Goal: Use online tool/utility: Utilize a website feature to perform a specific function

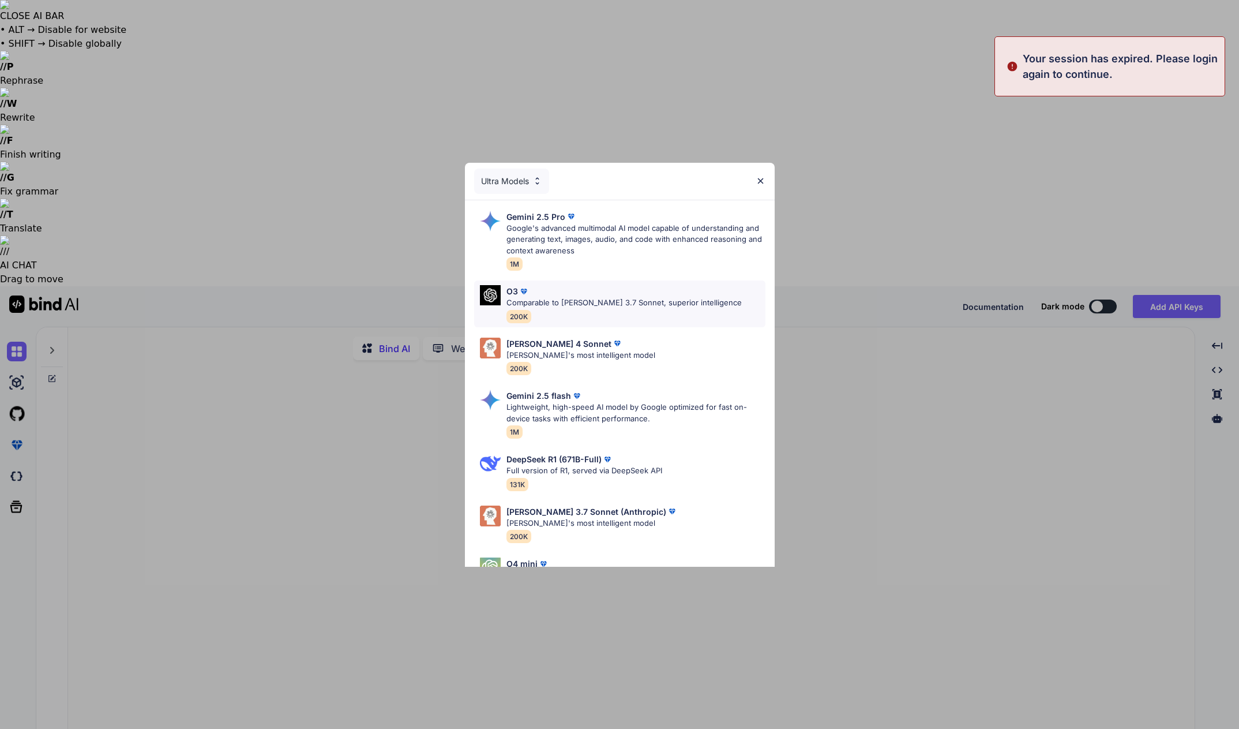
type textarea "x"
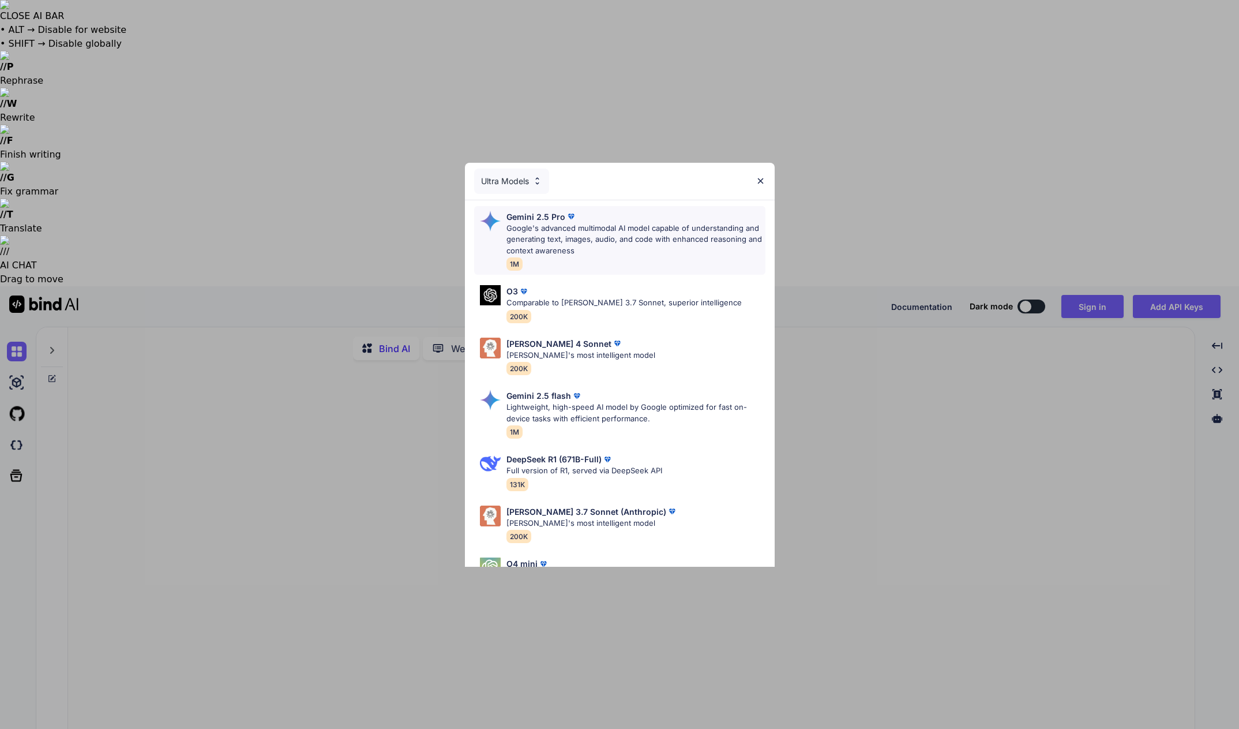
click at [605, 235] on p "Google's advanced multimodal AI model capable of understanding and generating t…" at bounding box center [636, 240] width 259 height 34
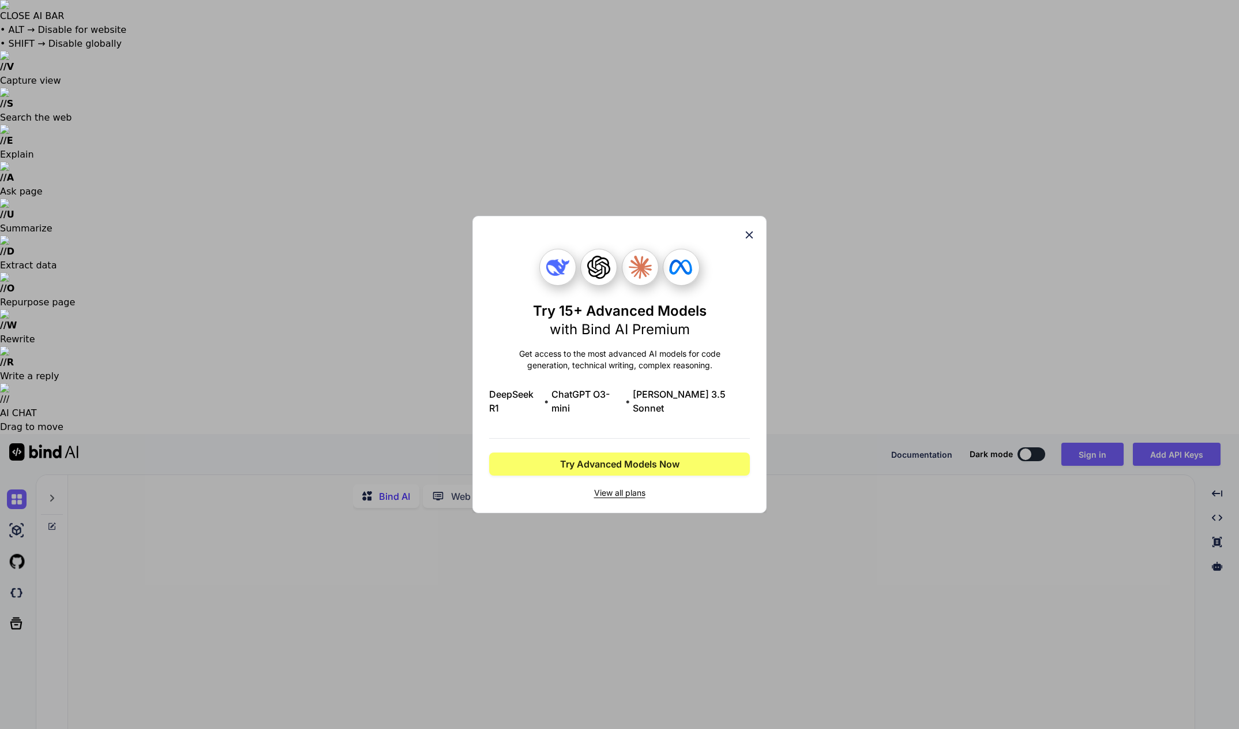
click at [744, 240] on icon at bounding box center [749, 235] width 13 height 13
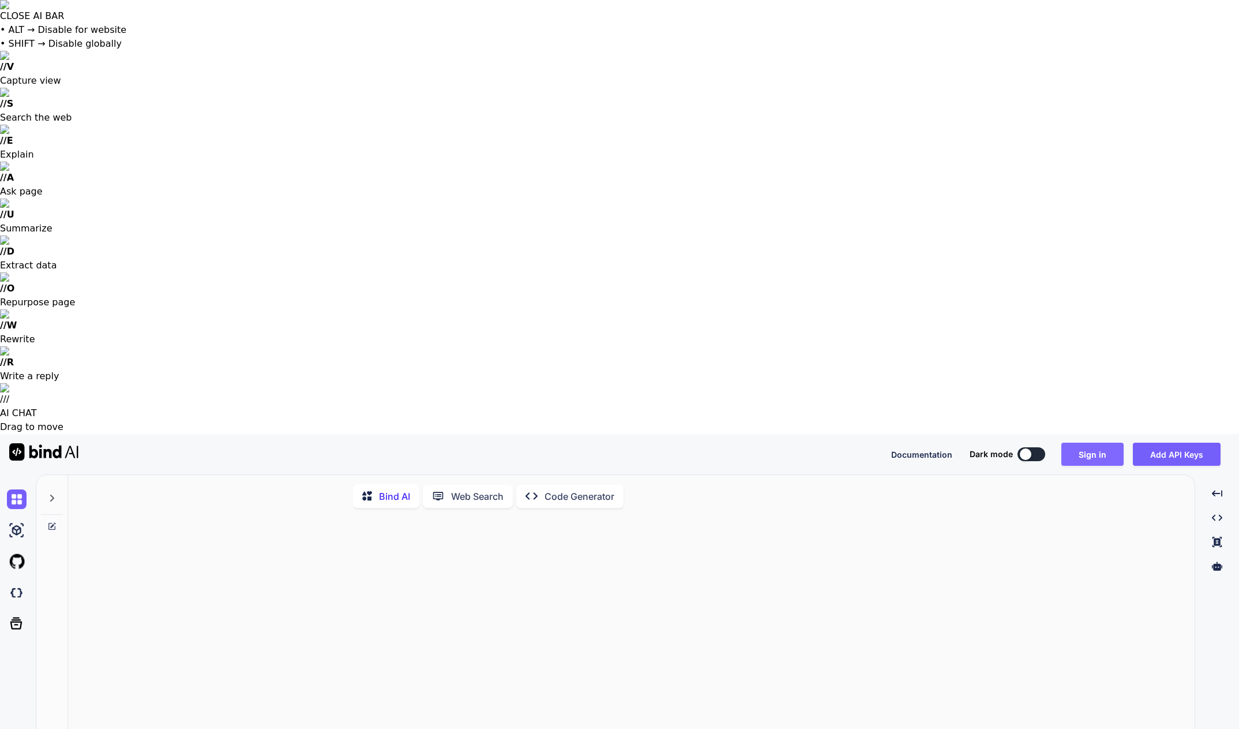
click at [1083, 443] on button "Sign in" at bounding box center [1093, 454] width 62 height 23
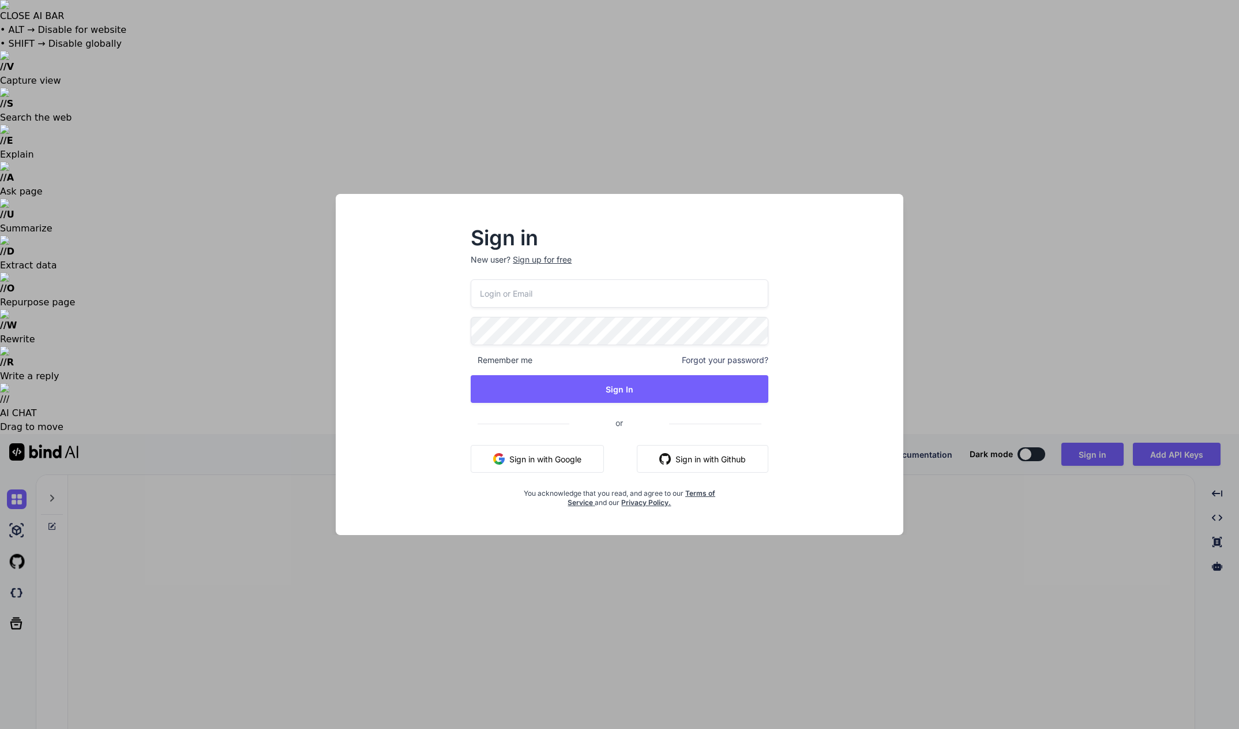
type input "[EMAIL_ADDRESS][DOMAIN_NAME]"
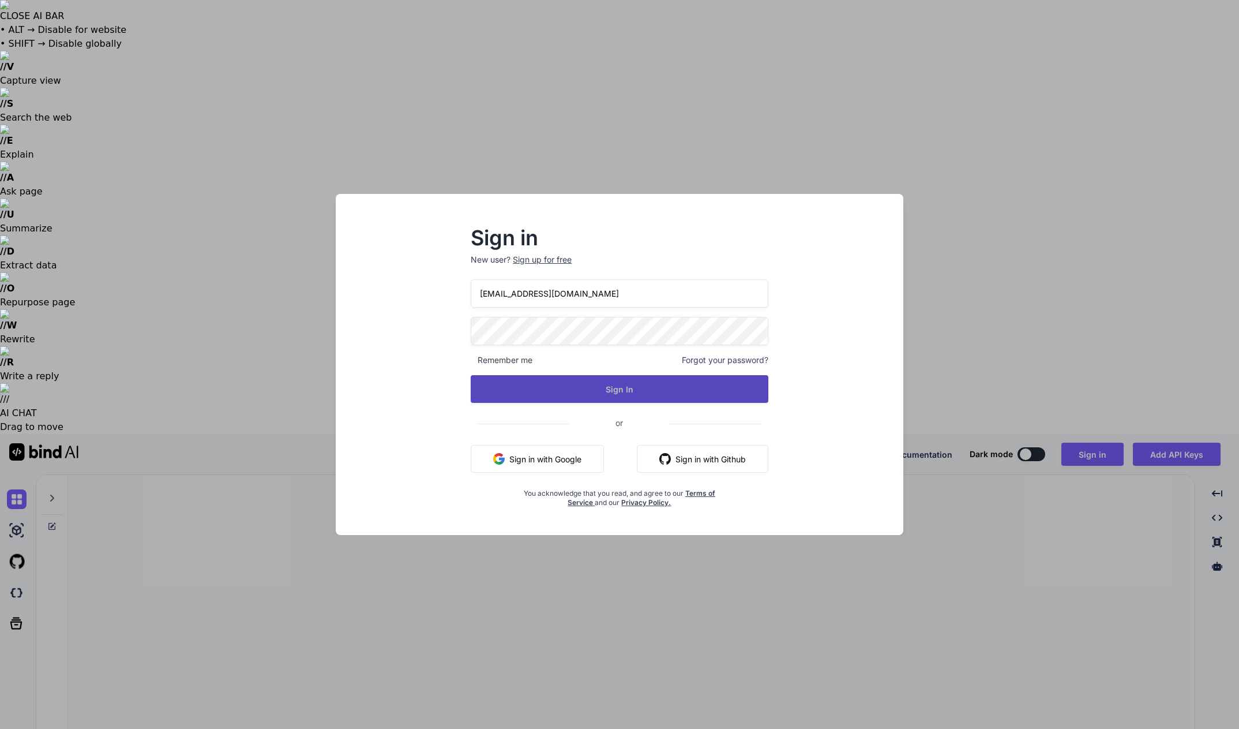
click at [604, 390] on button "Sign In" at bounding box center [620, 389] width 298 height 28
click at [633, 384] on button "Sign In" at bounding box center [620, 389] width 298 height 28
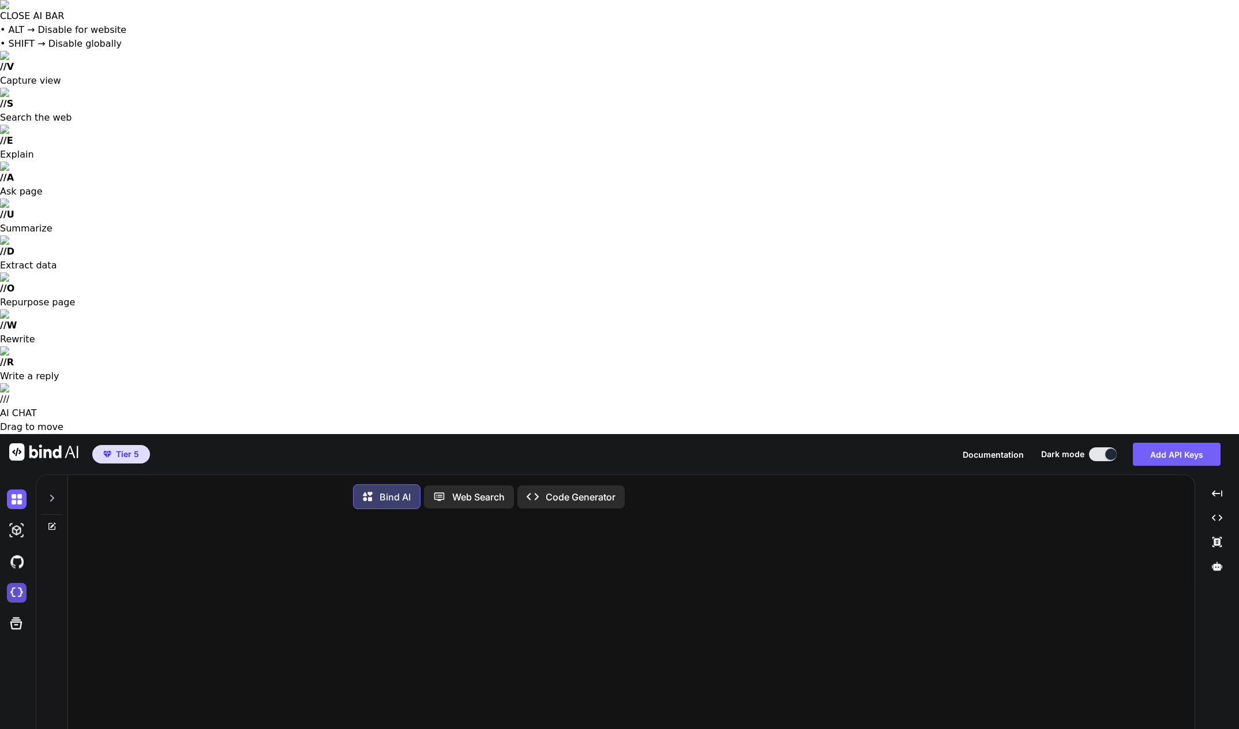
click at [13, 583] on img at bounding box center [17, 593] width 20 height 20
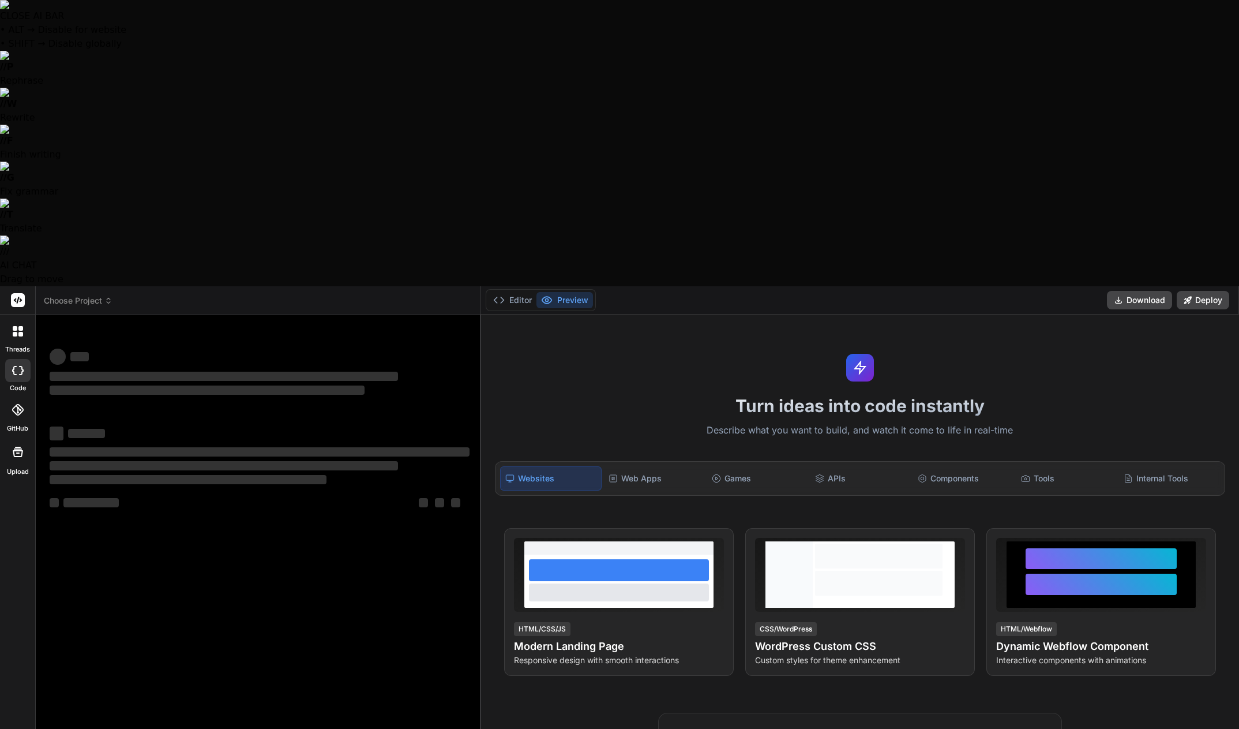
click at [86, 295] on span "Choose Project" at bounding box center [78, 301] width 69 height 12
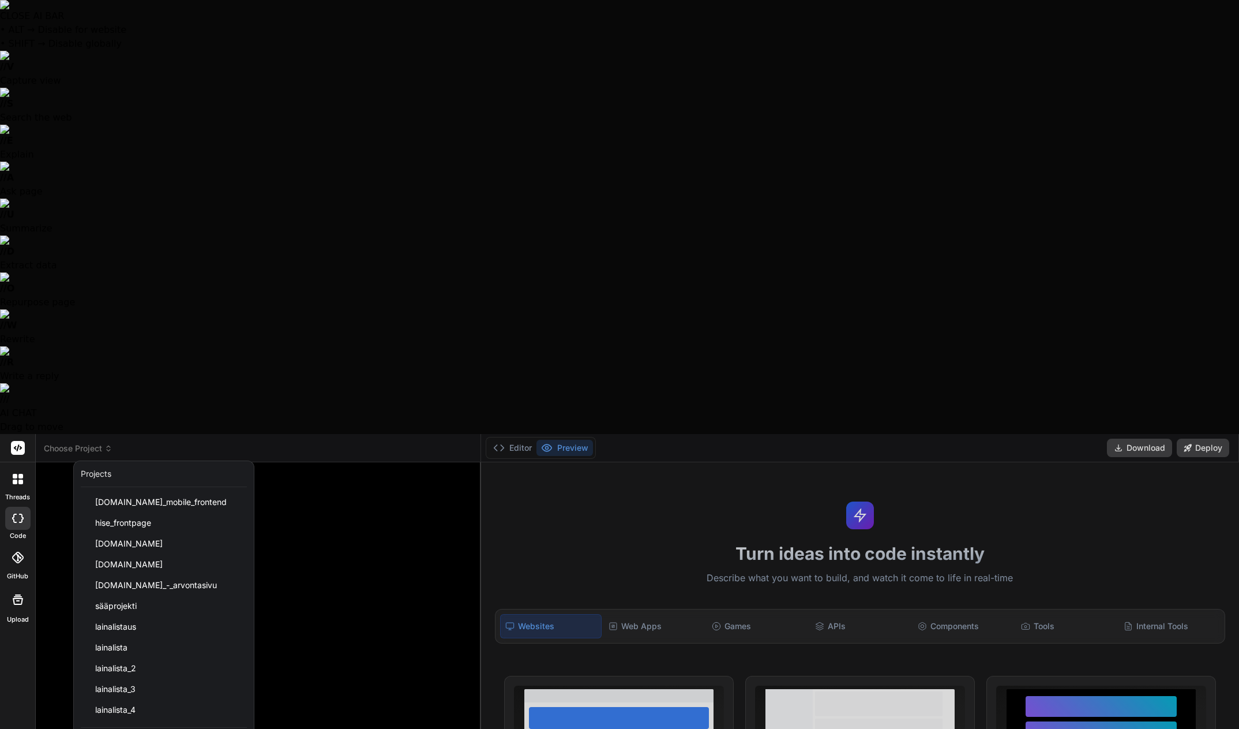
type textarea "x"
click at [134, 728] on span "Create a new project" at bounding box center [135, 741] width 79 height 12
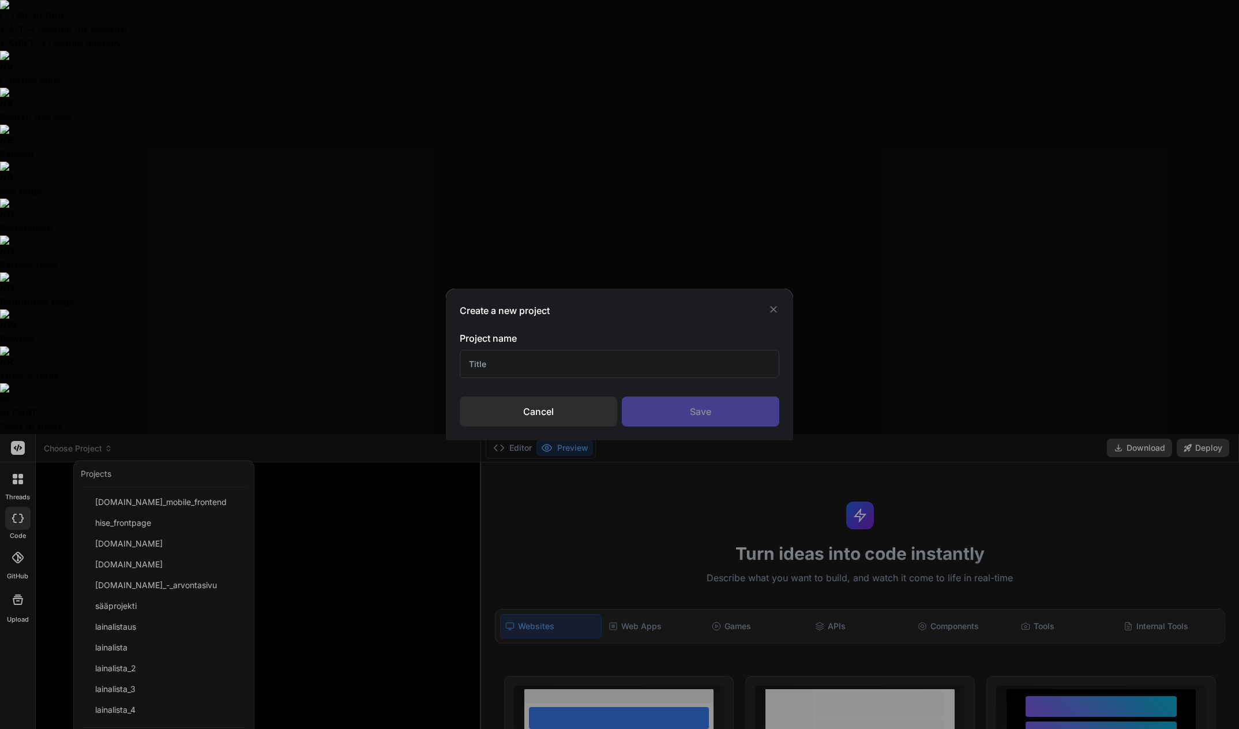
click at [497, 354] on input "text" at bounding box center [619, 364] width 319 height 28
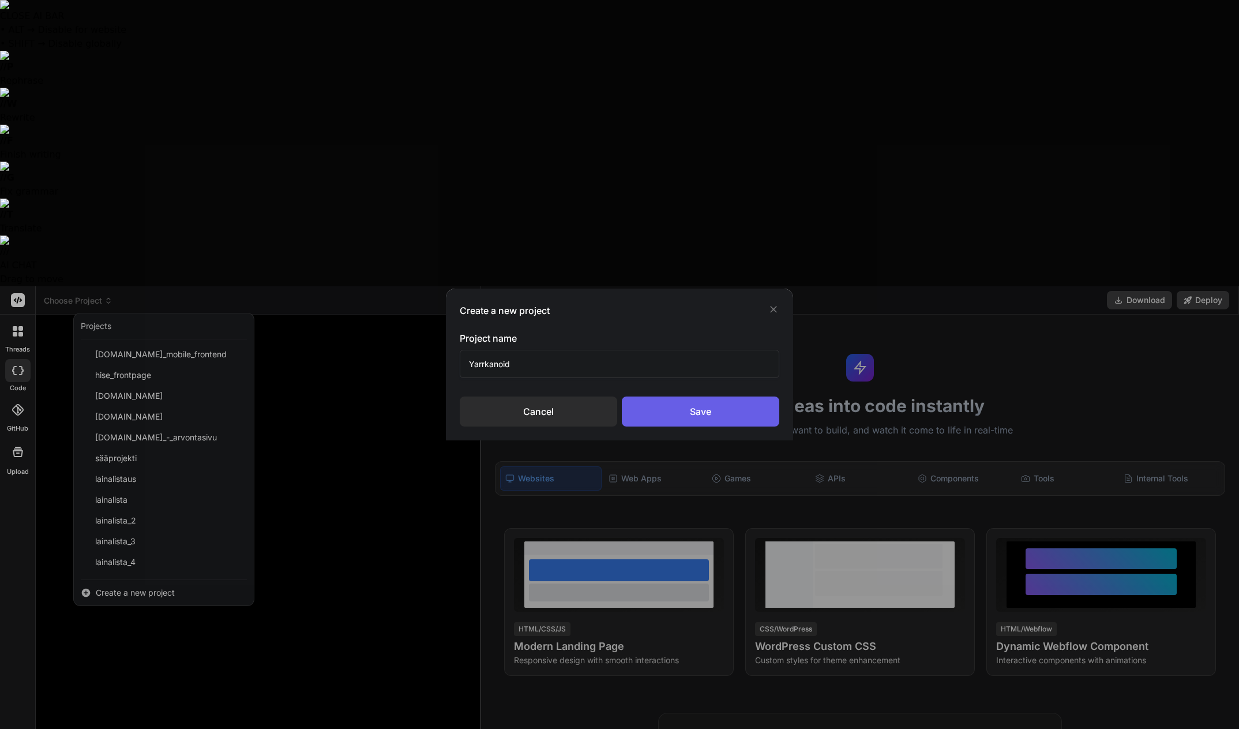
type input "Yarrkanoid"
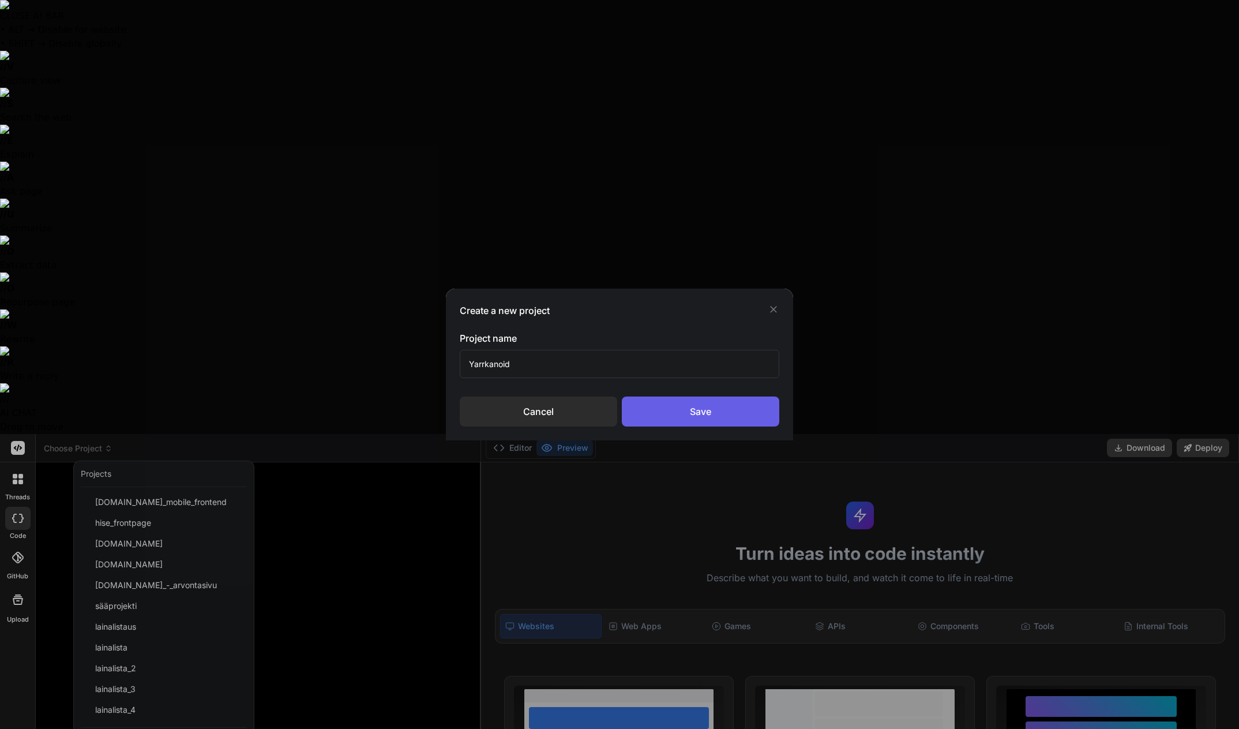
click at [677, 414] on div "Save" at bounding box center [701, 411] width 158 height 30
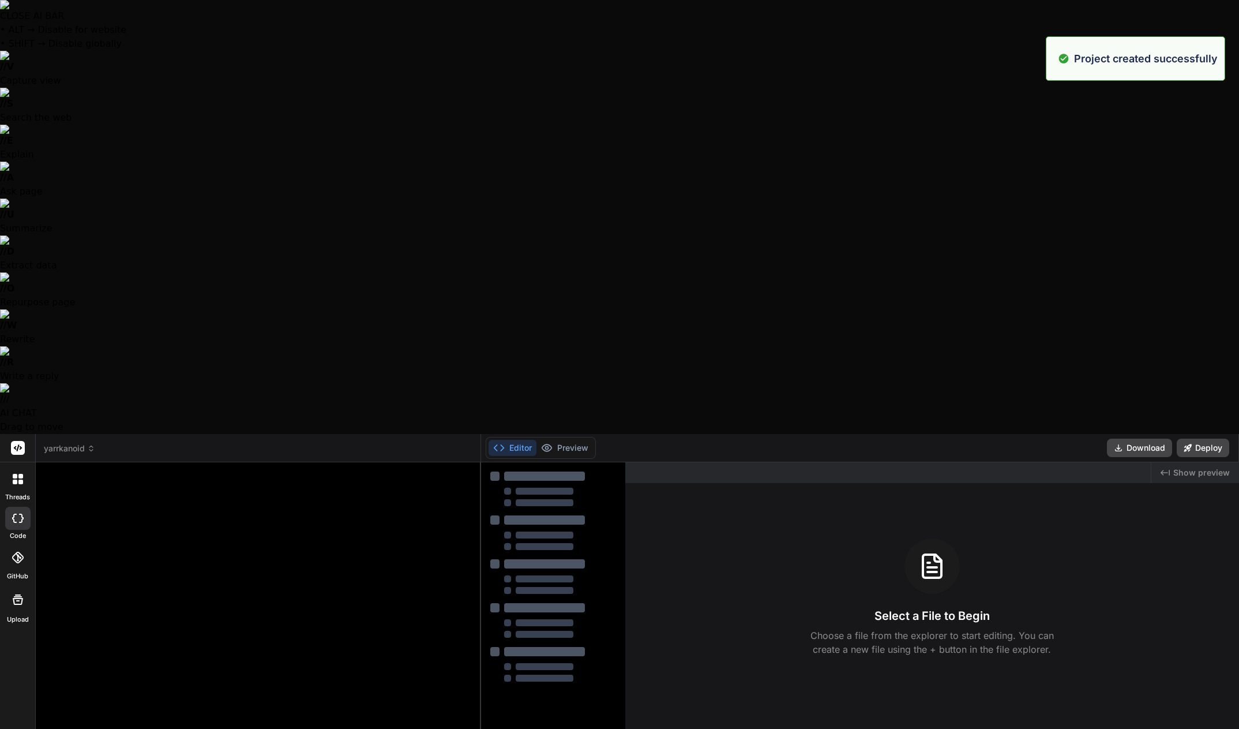
type textarea "x"
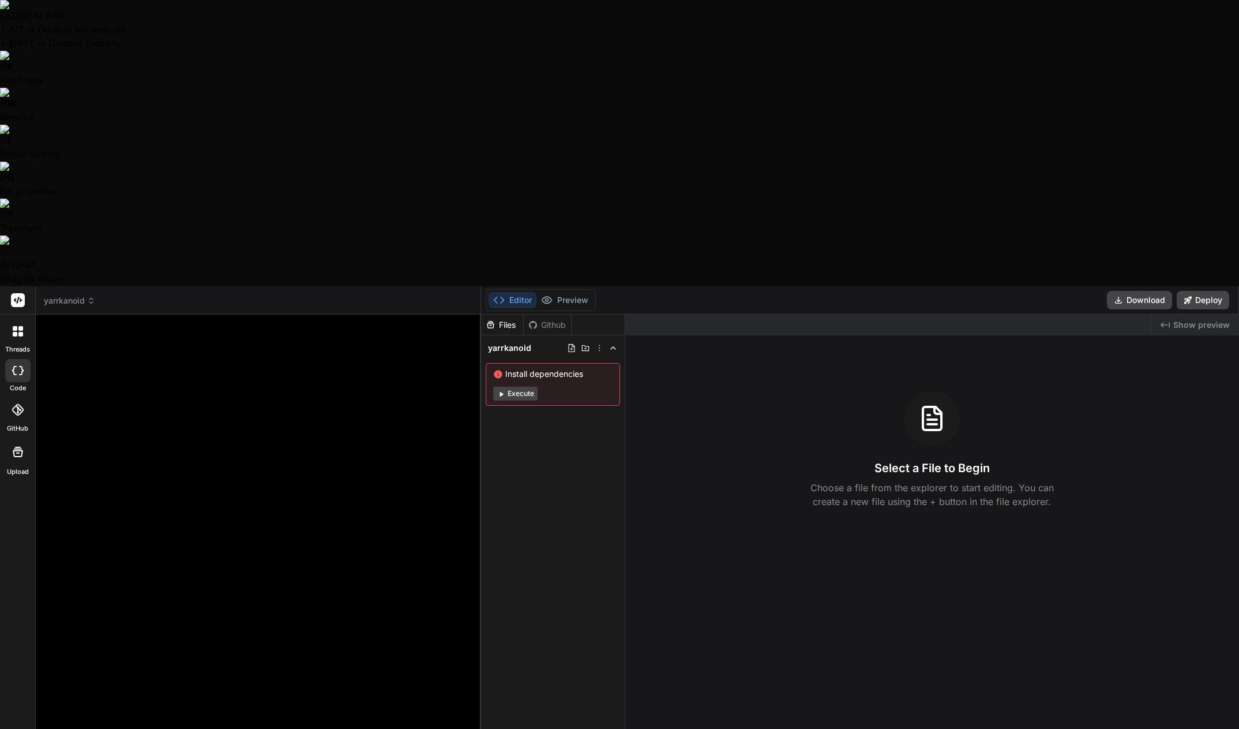
type textarea "L"
type textarea "x"
type textarea "Le"
type textarea "x"
type textarea "Let"
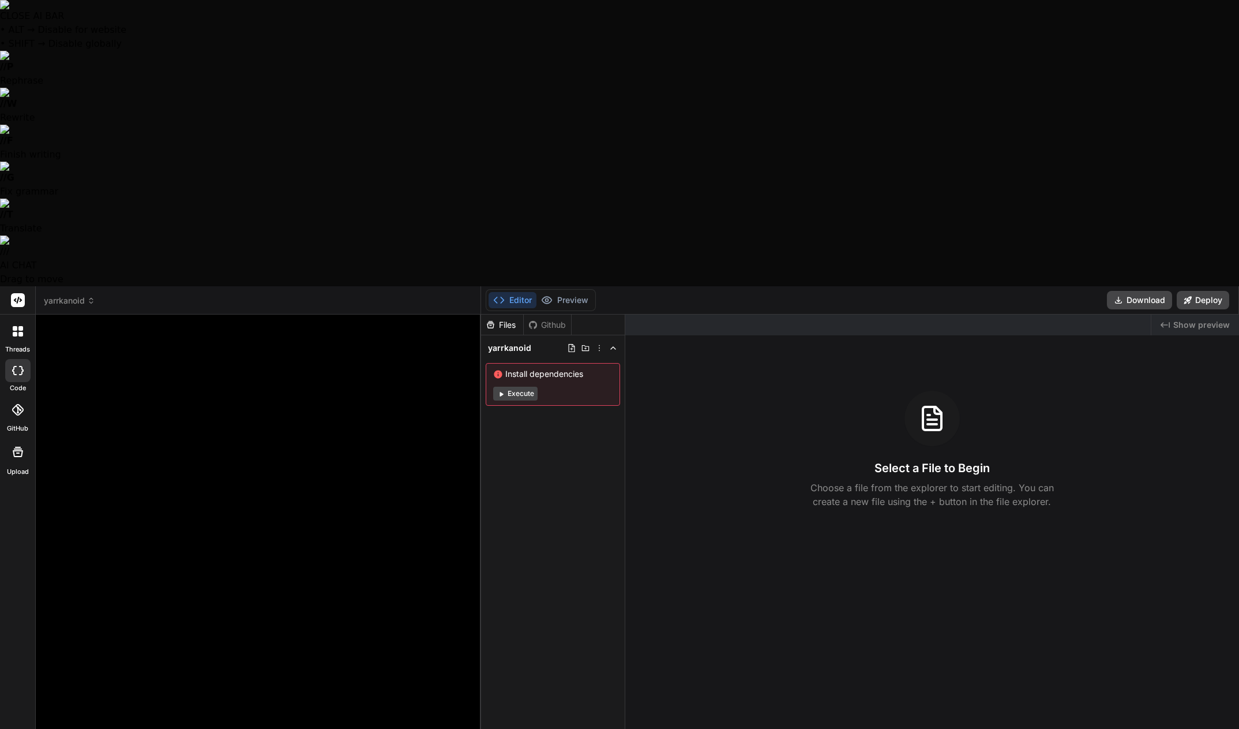
type textarea "x"
type textarea "Let'"
type textarea "x"
type textarea "Let's"
type textarea "x"
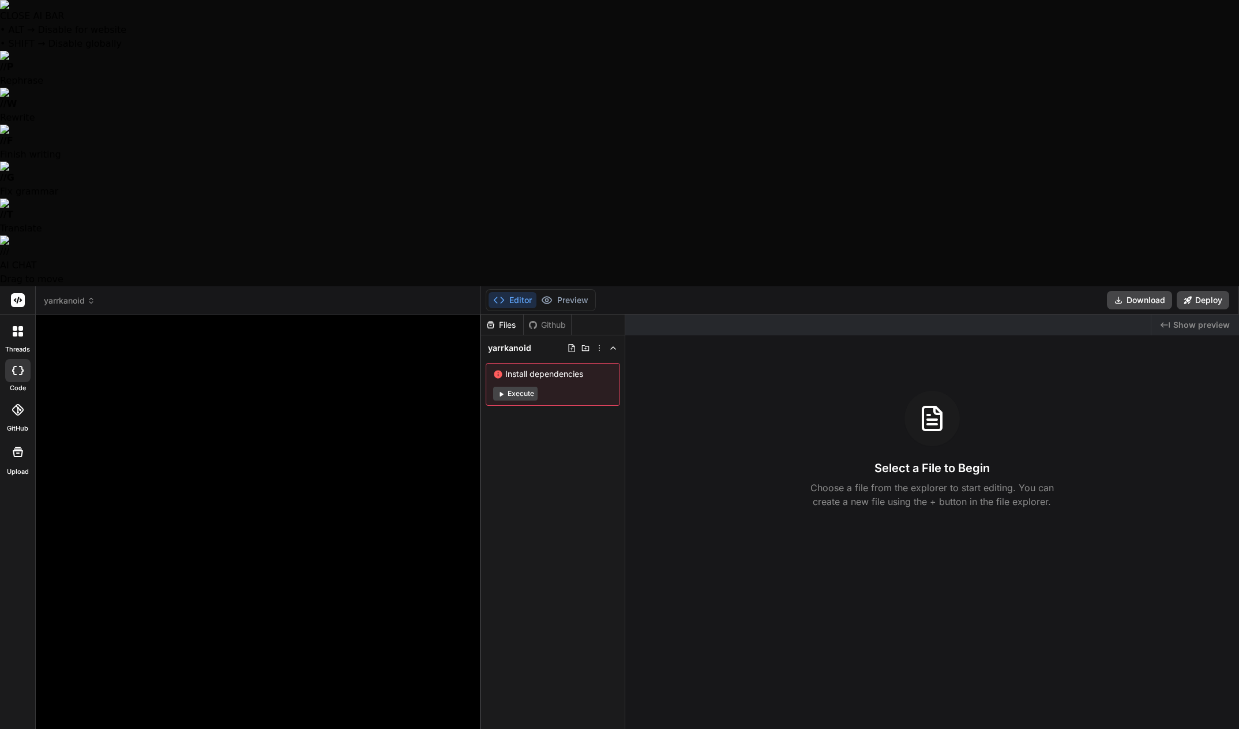
type textarea "Let's"
type textarea "x"
type textarea "Let's m"
type textarea "x"
type textarea "Let's ma"
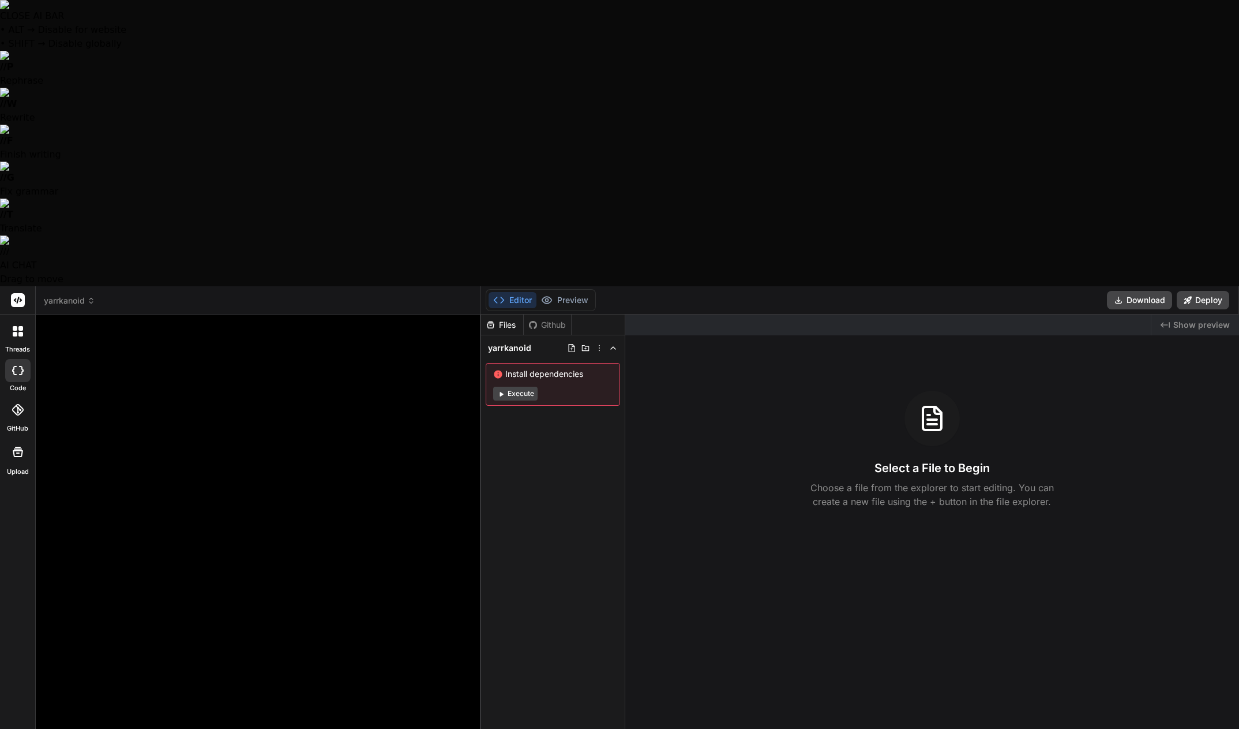
type textarea "x"
type textarea "Let's mak"
type textarea "x"
type textarea "Let's make"
type textarea "x"
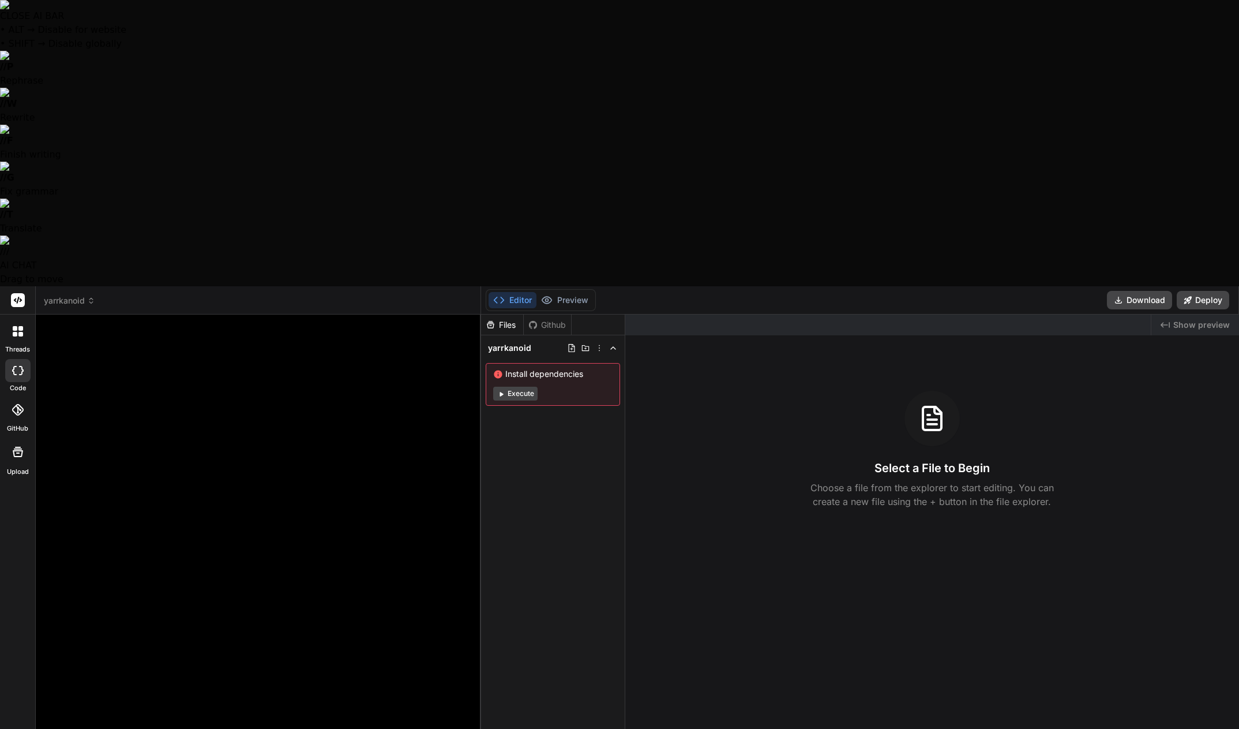
type textarea "Let's make"
type textarea "x"
type textarea "Let's make a"
type textarea "x"
type textarea "Let's make a"
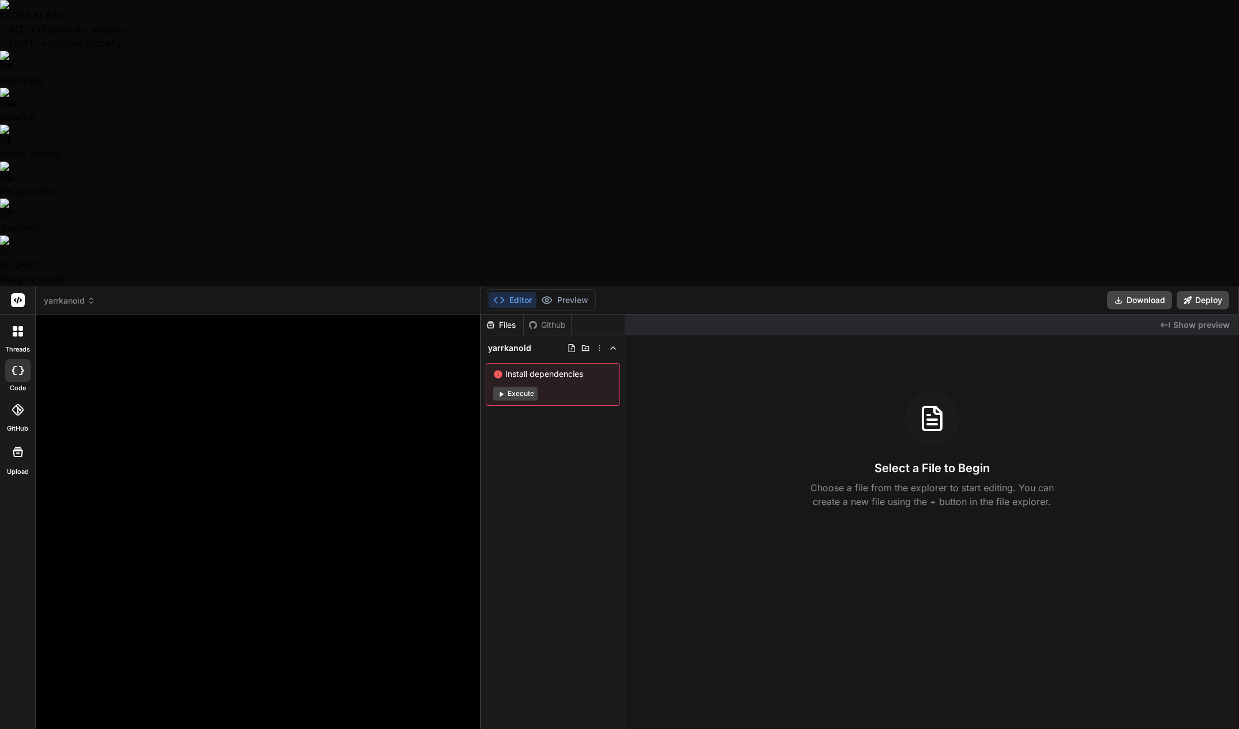
type textarea "x"
type textarea "Let's make a g"
type textarea "x"
type textarea "Let's make a ga"
type textarea "x"
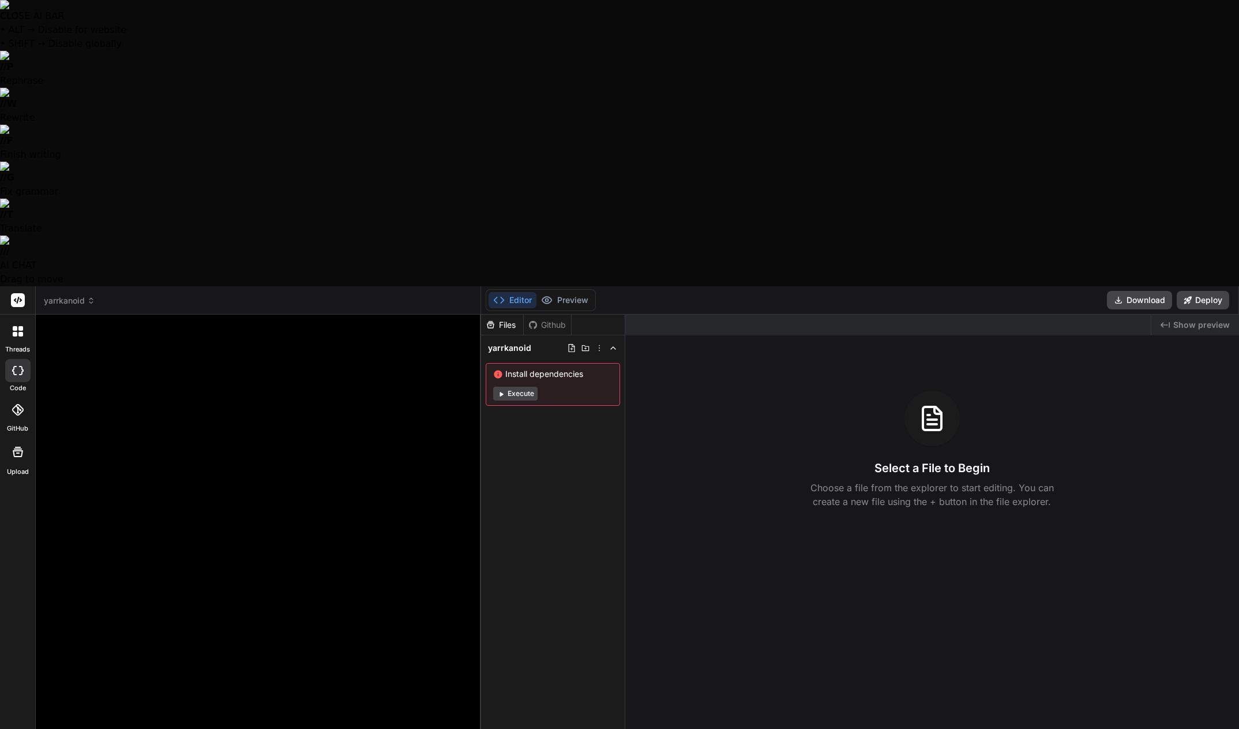
type textarea "Let's make a gam"
type textarea "x"
type textarea "Let's make a game"
type textarea "x"
type textarea "Let's make a game"
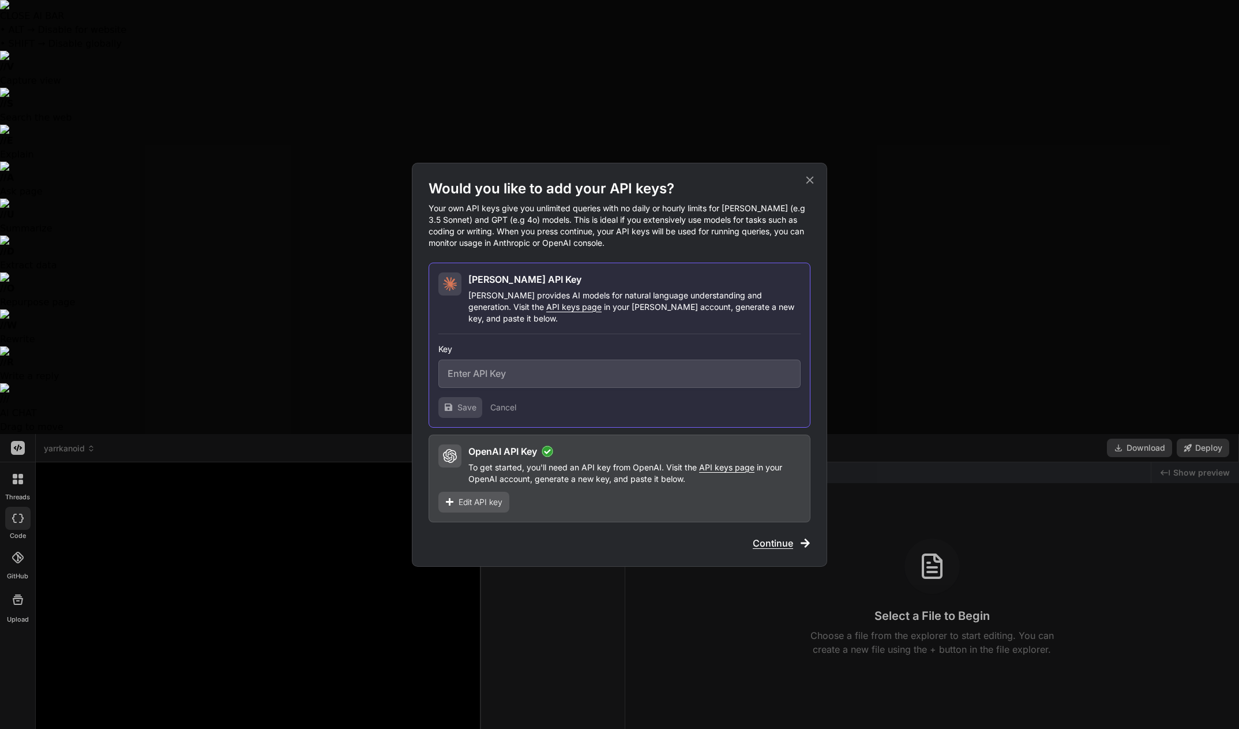
click at [814, 186] on icon at bounding box center [810, 180] width 13 height 13
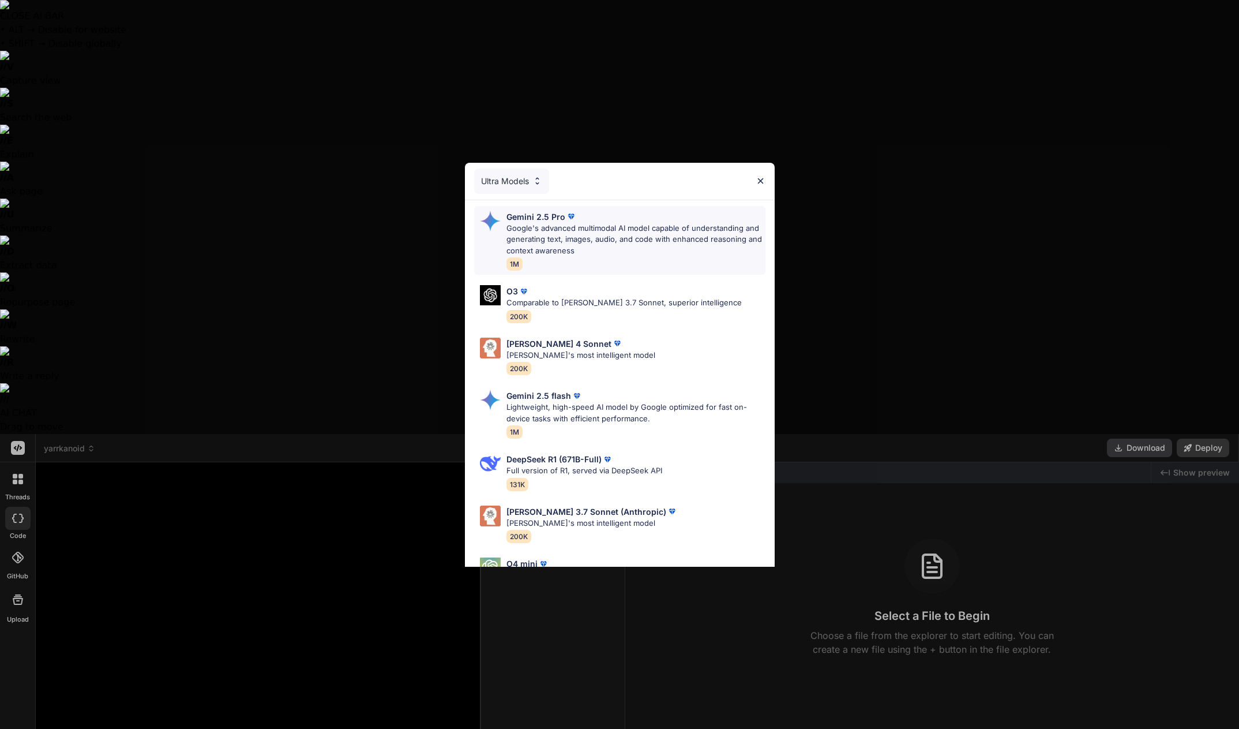
click at [572, 237] on p "Google's advanced multimodal AI model capable of understanding and generating t…" at bounding box center [636, 240] width 259 height 34
type textarea "x"
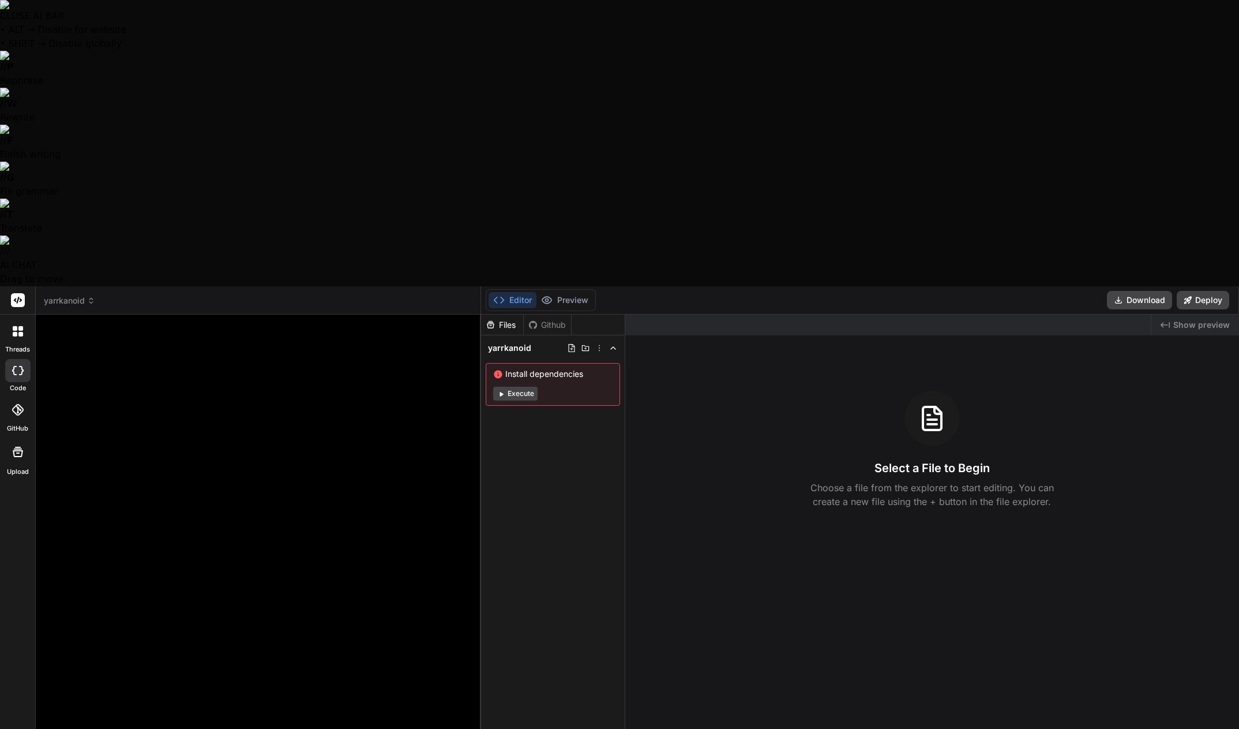
type textarea "Let's make a game."
type textarea "x"
type textarea "Let's make a game."
type textarea "x"
type textarea "Let's make a game."
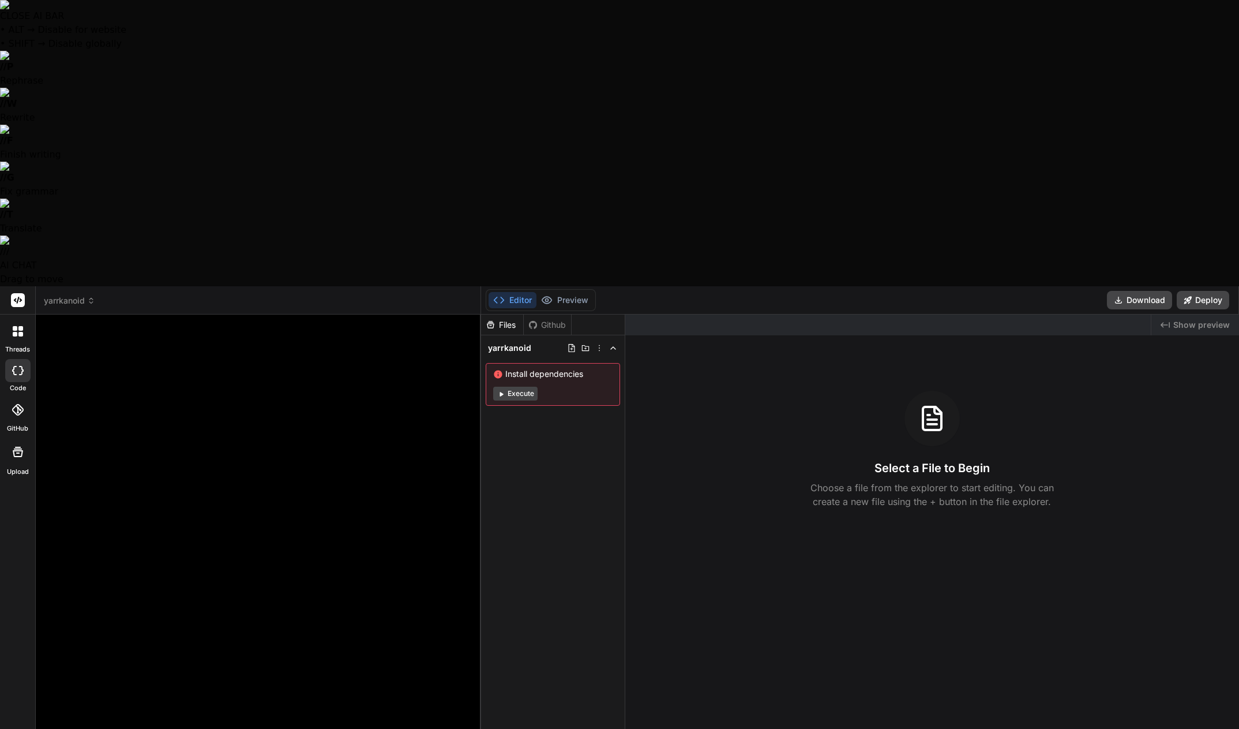
type textarea "x"
type textarea "Let's make a game."
type textarea "x"
paste textarea "Awesome—here’s a refined, single-player MVP concept that ditches co-op/multipla…"
type textarea "Let's make a game. Awesome—here’s a refined, single-player MVP concept that dit…"
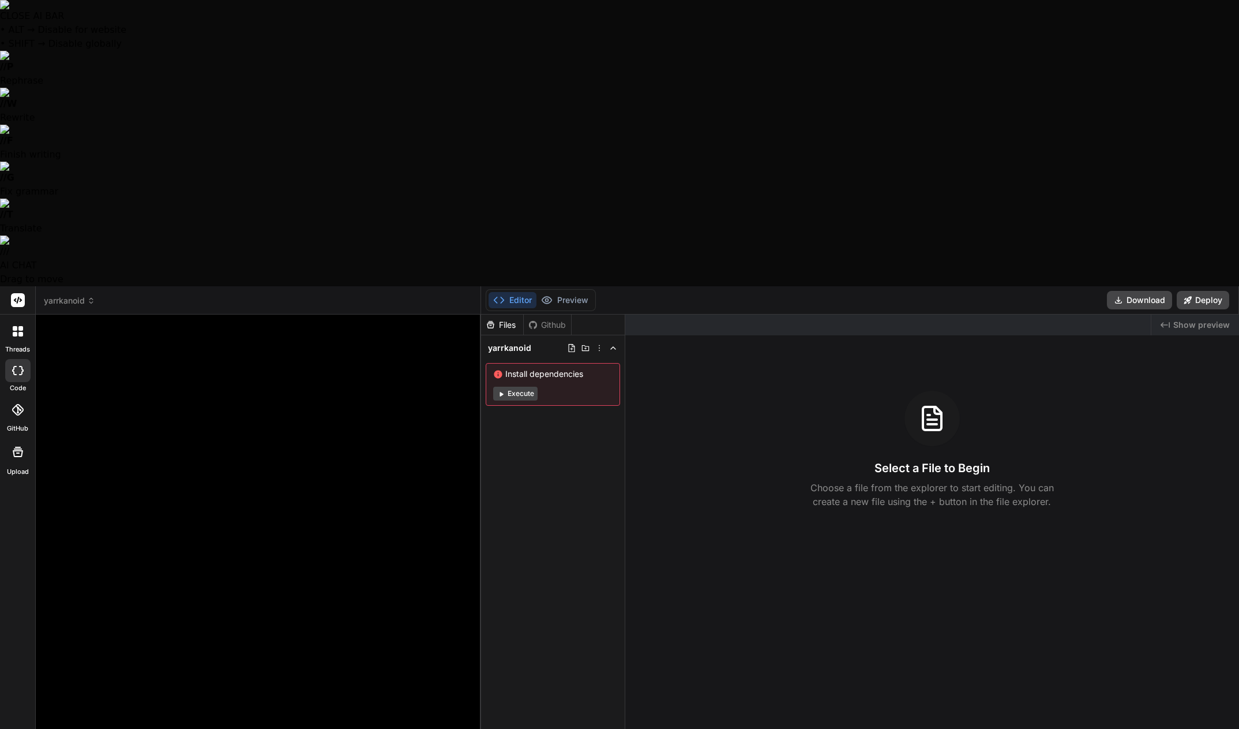
type textarea "x"
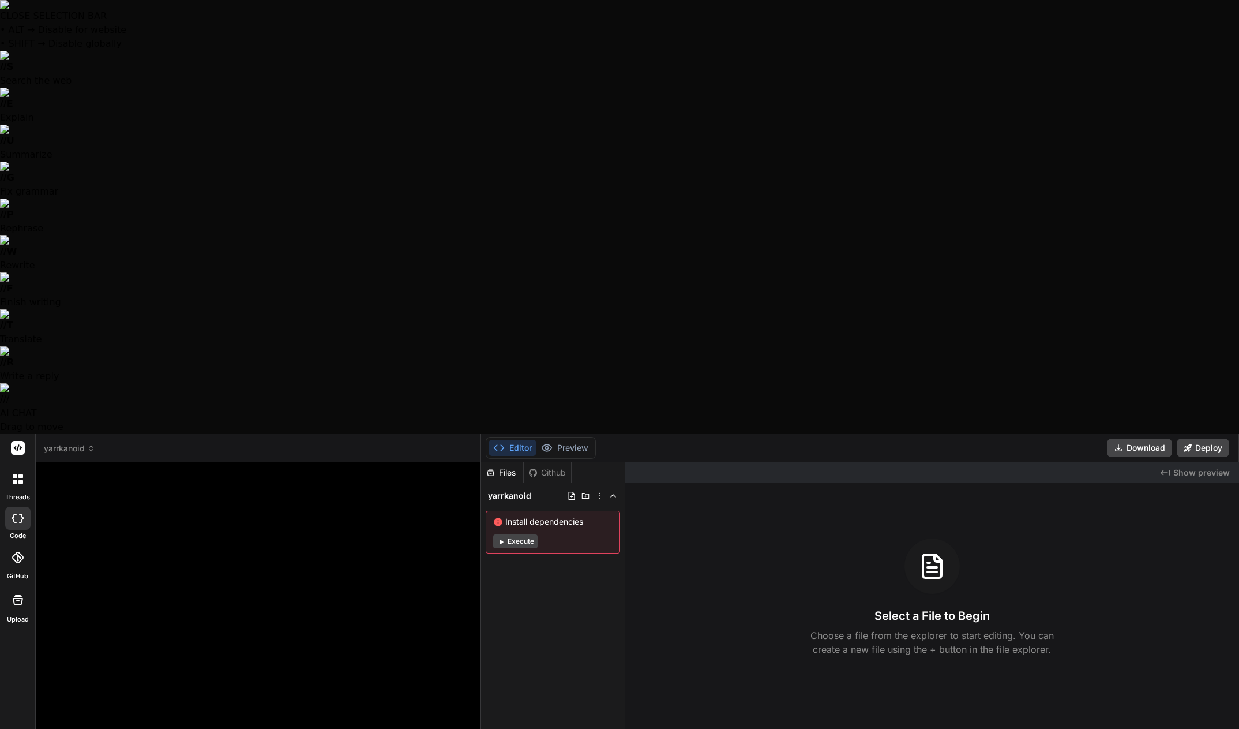
drag, startPoint x: 110, startPoint y: 557, endPoint x: 44, endPoint y: 557, distance: 65.2
type textarea "Let's make a game. Here’s a refined, single-player MVP concept that ditches co-…"
type textarea "x"
drag, startPoint x: 103, startPoint y: 617, endPoint x: 25, endPoint y: 556, distance: 98.2
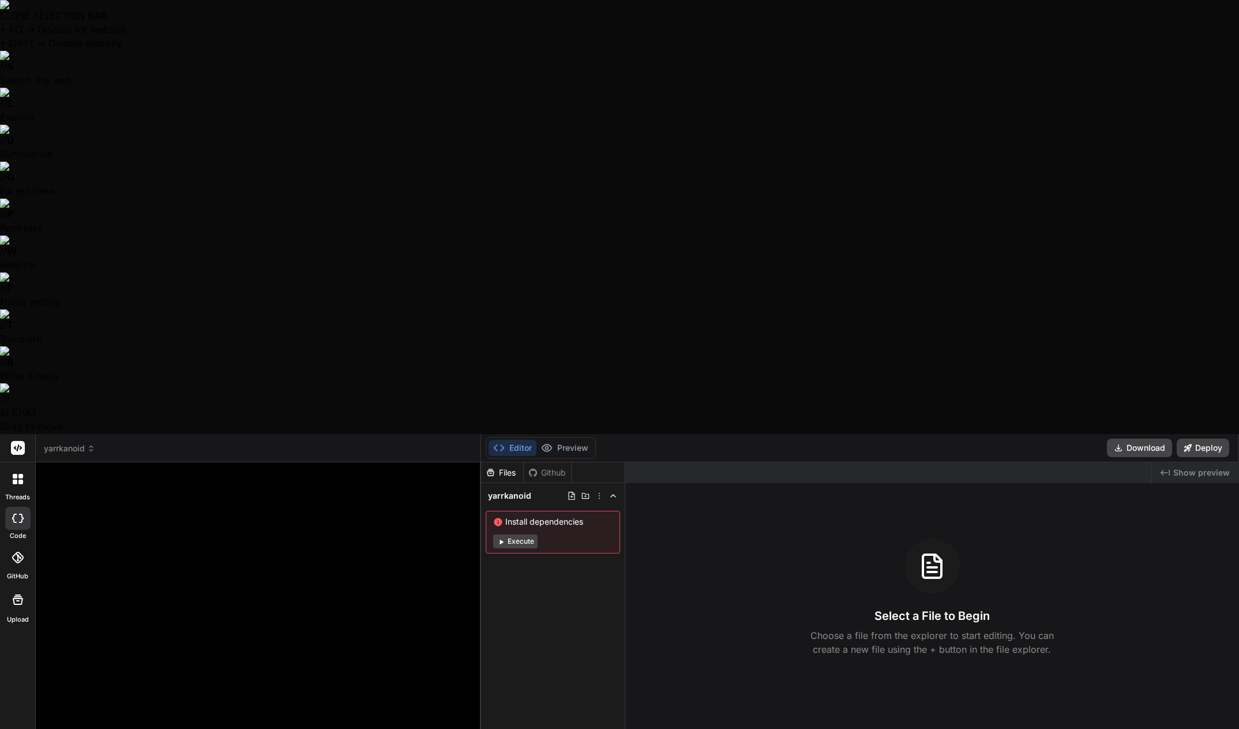
type textarea "Let's make a game. # Arkanoid: Digital Odyssey — MVP Concept (Single-Player) ##…"
type textarea "x"
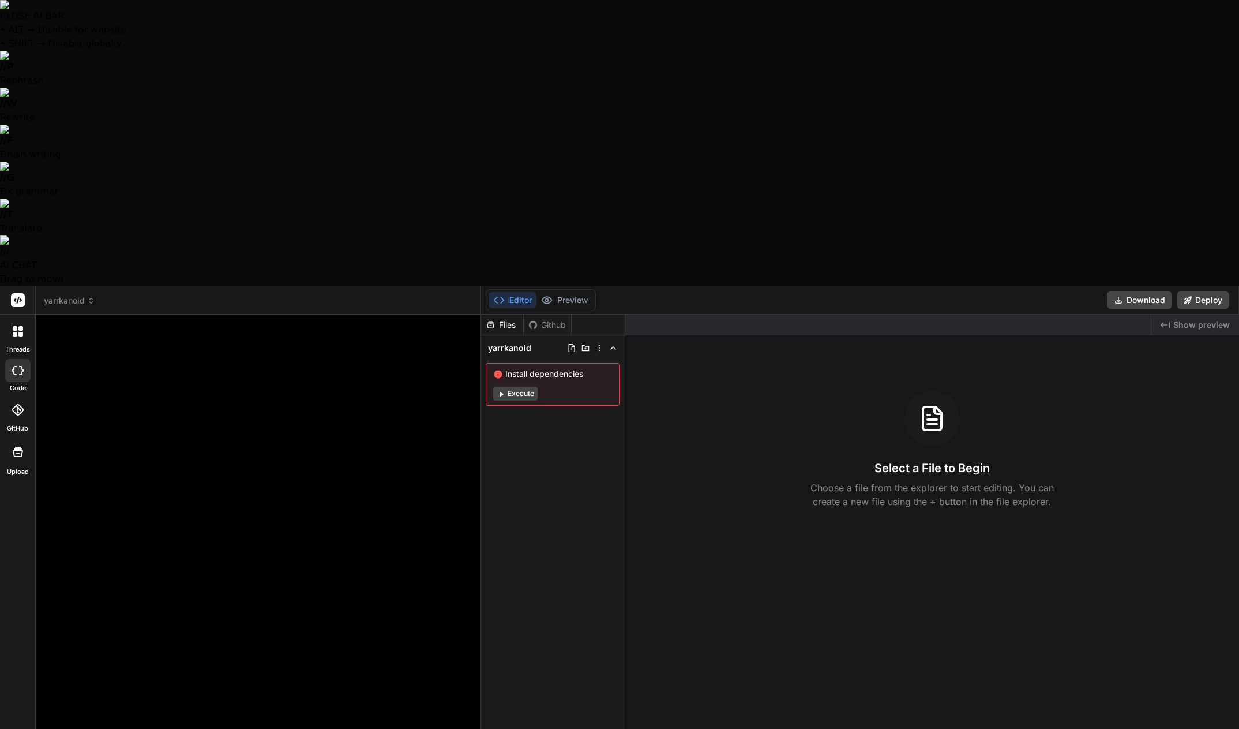
type textarea "Let's make a game. # Arkanoid: Digital Odyssey — MVP Concept (Single-Player) ##…"
type textarea "x"
type textarea "Let's make a game. # Arkanoid: Digital Odyssey — MVP Concept (Single-Player) ##…"
type textarea "x"
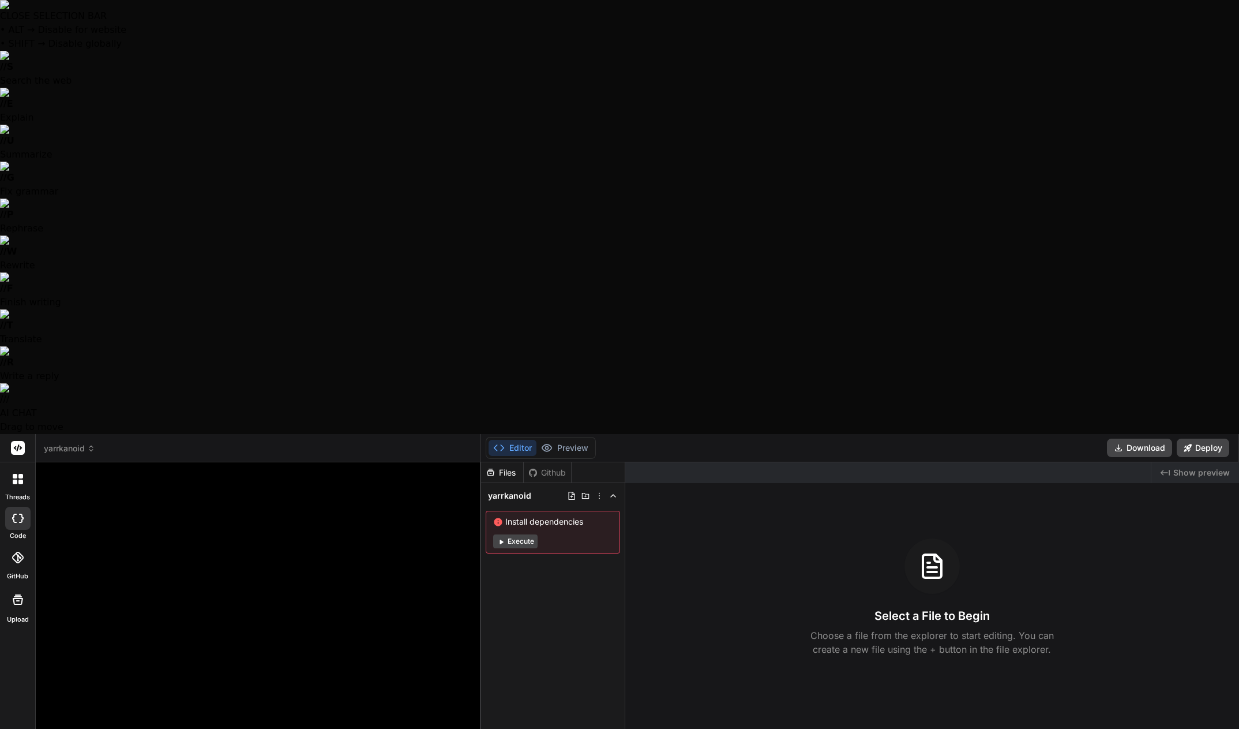
type textarea "Let's make a game. # Yrkanoid: Digital Odyssey — MVP Concept (Single-Player) ##…"
type textarea "x"
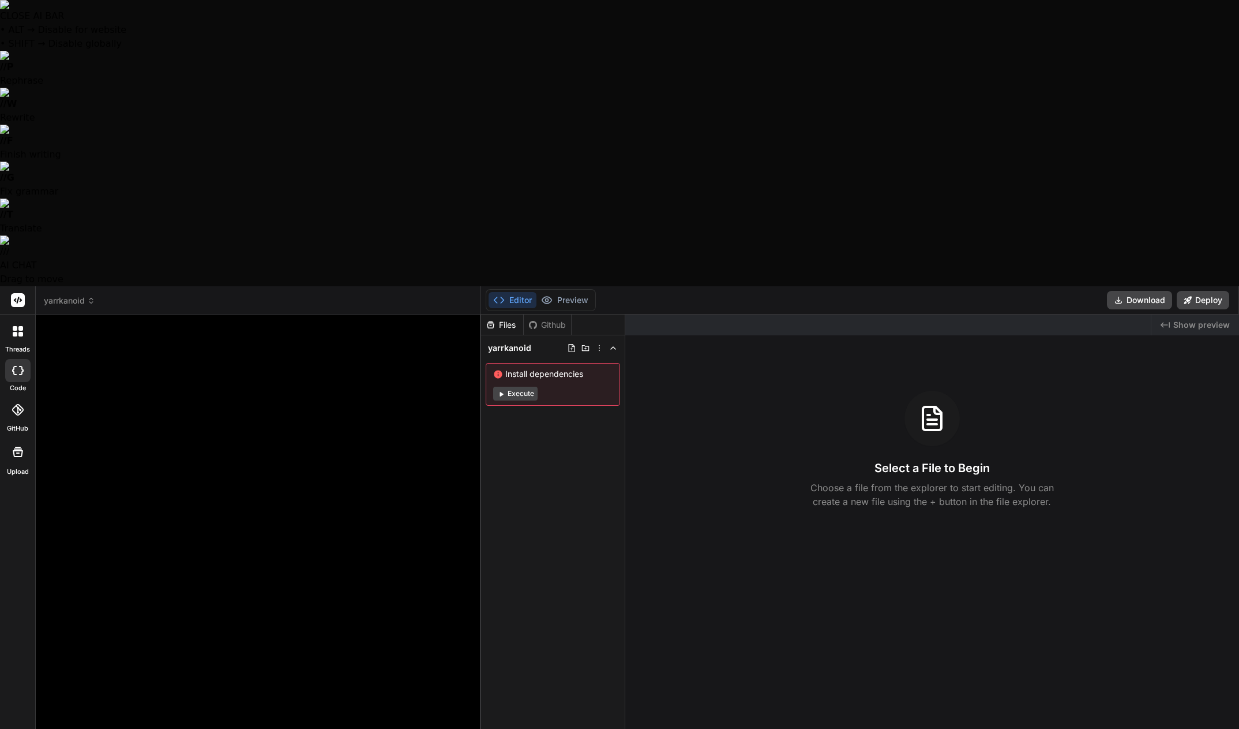
type textarea "Let's make a game. # Yarkanoid: Digital Odyssey — MVP Concept (Single-Player) #…"
type textarea "x"
type textarea "Let's make a game. # Yarrkanoid: Digital Odyssey — MVP Concept (Single-Player) …"
type textarea "x"
type textarea "Let's make a game. # Yarrrkanoid: Digital Odyssey — MVP Concept (Single-Player)…"
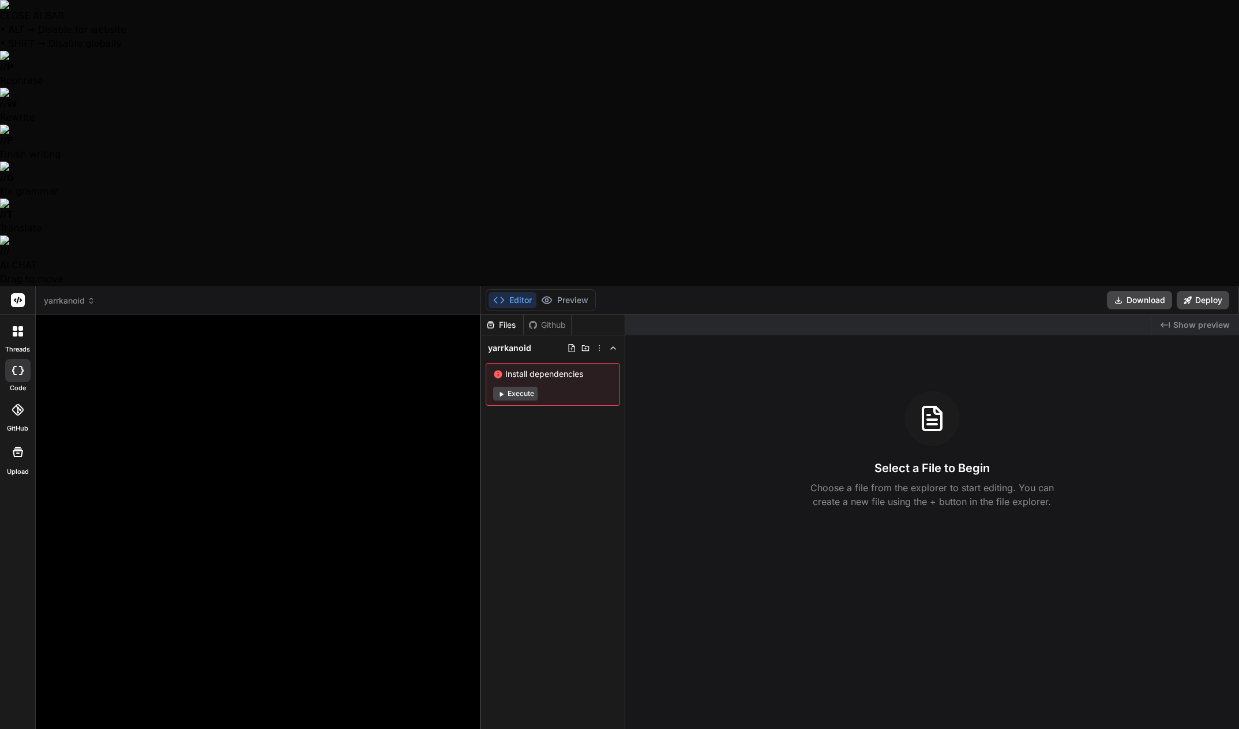
type textarea "x"
type textarea "Let's make a game. # Yarrkanoid: Digital Odyssey — MVP Concept (Single-Player) …"
type textarea "x"
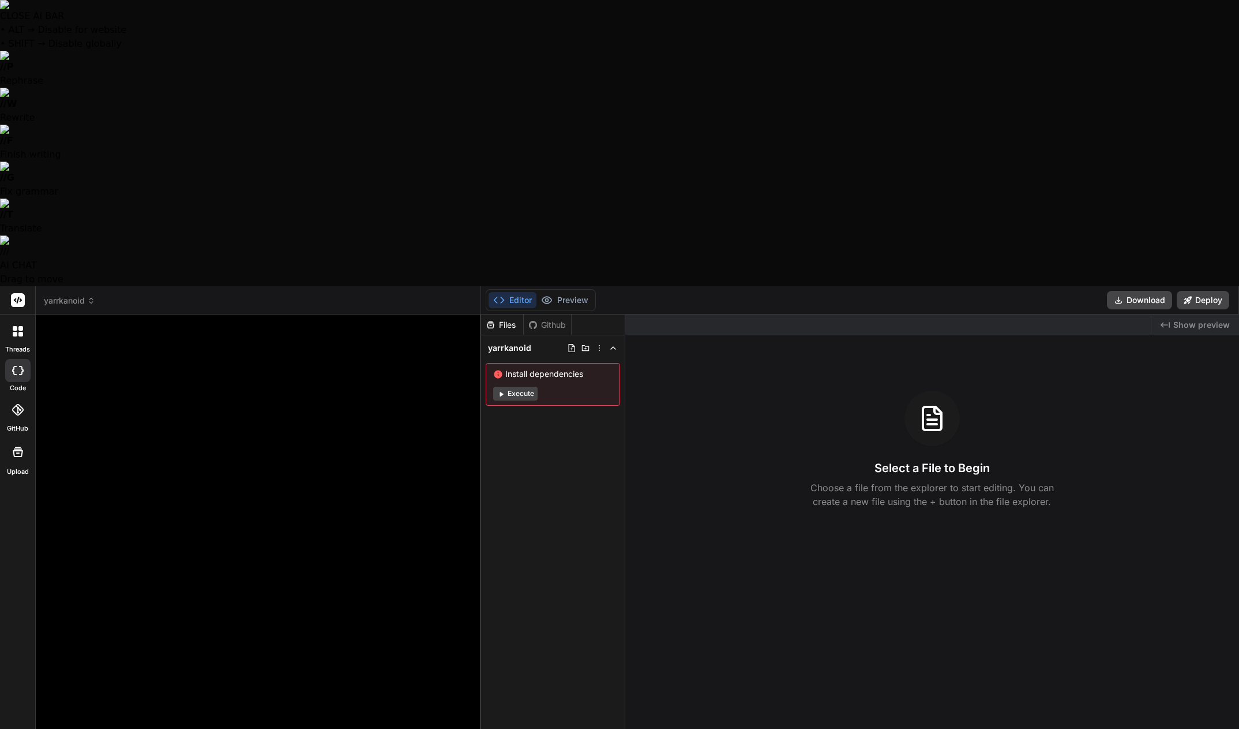
type textarea "Let's make a game. # Yarrkanoid: Digital Odyssey — MVP Concept (Single-Player )…"
type textarea "x"
type textarea "Let's make a game. # Yarrkanoid: Digital Odyssey — MVP Concept (Single-Player A…"
type textarea "x"
type textarea "Let's make a game. # Yarrkanoid: Digital Odyssey — MVP Concept (Single-Player A…"
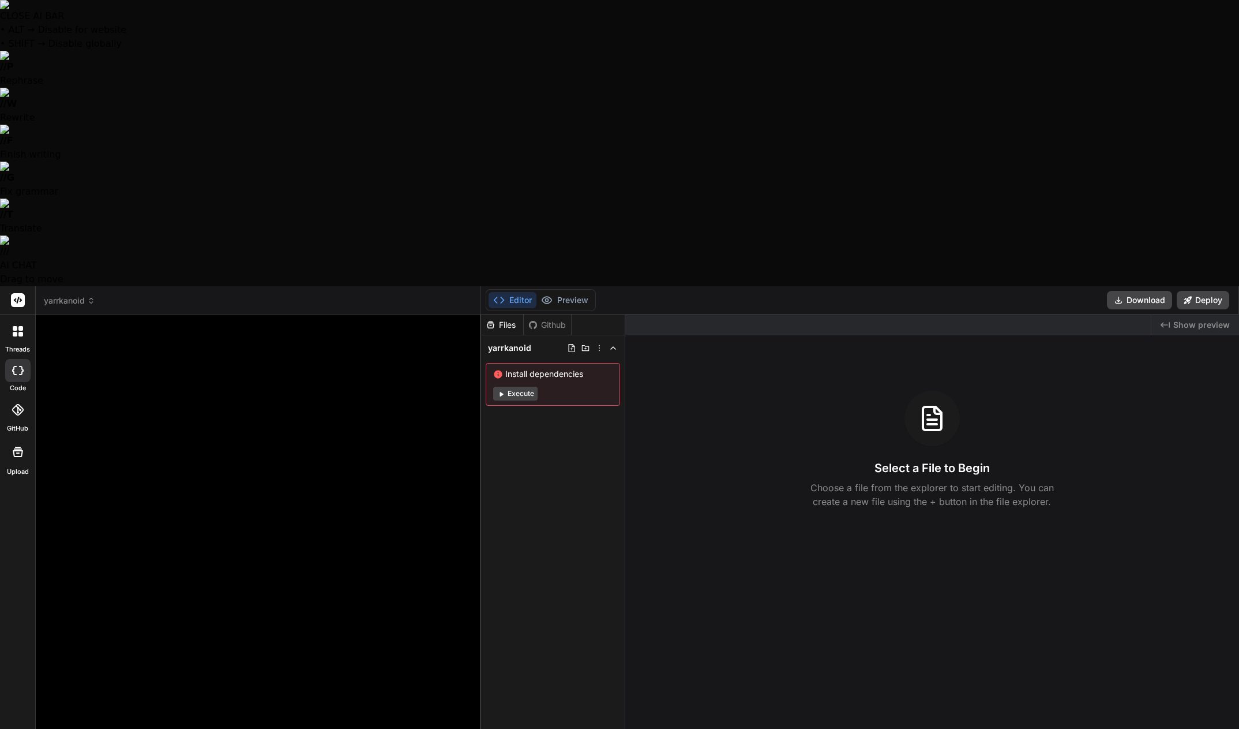
type textarea "x"
type textarea "Let's make a game. # Yarrkanoid: Digital Odyssey — MVP Concept (Single-Player A…"
type textarea "x"
type textarea "Let's make a game. # Yarrkanoid: Digital Odyssey — MVP Concept (Single-Player A…"
type textarea "x"
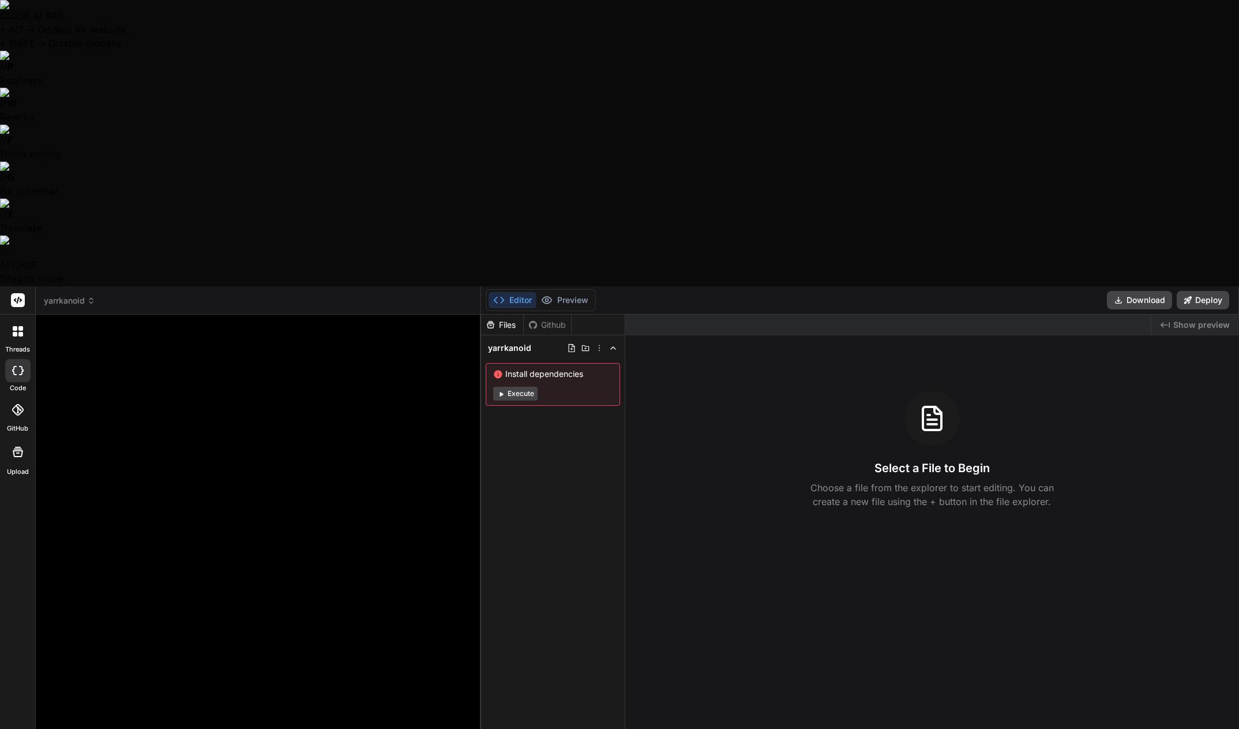
type textarea "Let's make a game. # Yarrkanoid: Digital Odyssey — MVP Concept (Single-Player A…"
type textarea "x"
type textarea "Let's make a game. # Yarrkanoid: Digital Odyssey — MVP Concept (Single-Player A…"
type textarea "x"
type textarea "Let's make a game. # Yarrkanoid: Digital Odyssey — MVP Concept (Single-Player A…"
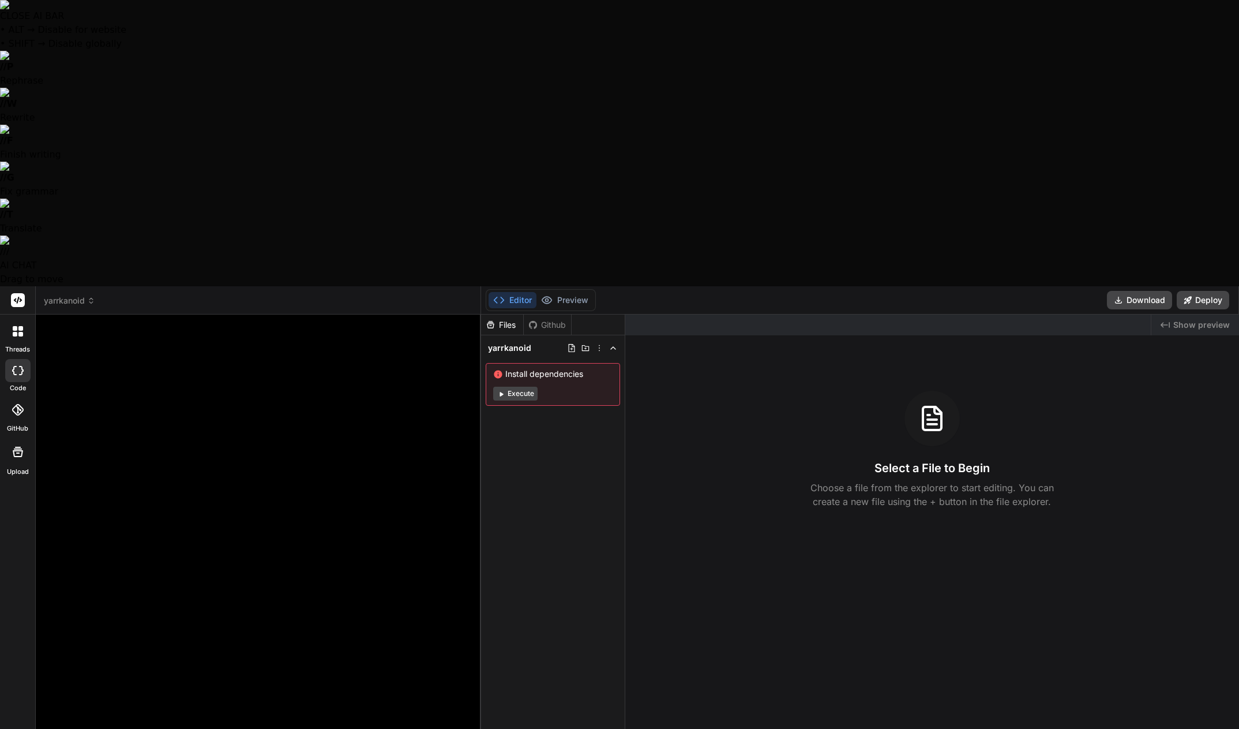
type textarea "x"
type textarea "Let's make a game. # Yarrkanoid: Digital Odyssey — MVP Concept (Single-Player A…"
type textarea "x"
type textarea "Let's make a game. # Yarrkanoid: Digital Odyssey — MVP Concept (Single-Player A…"
type textarea "x"
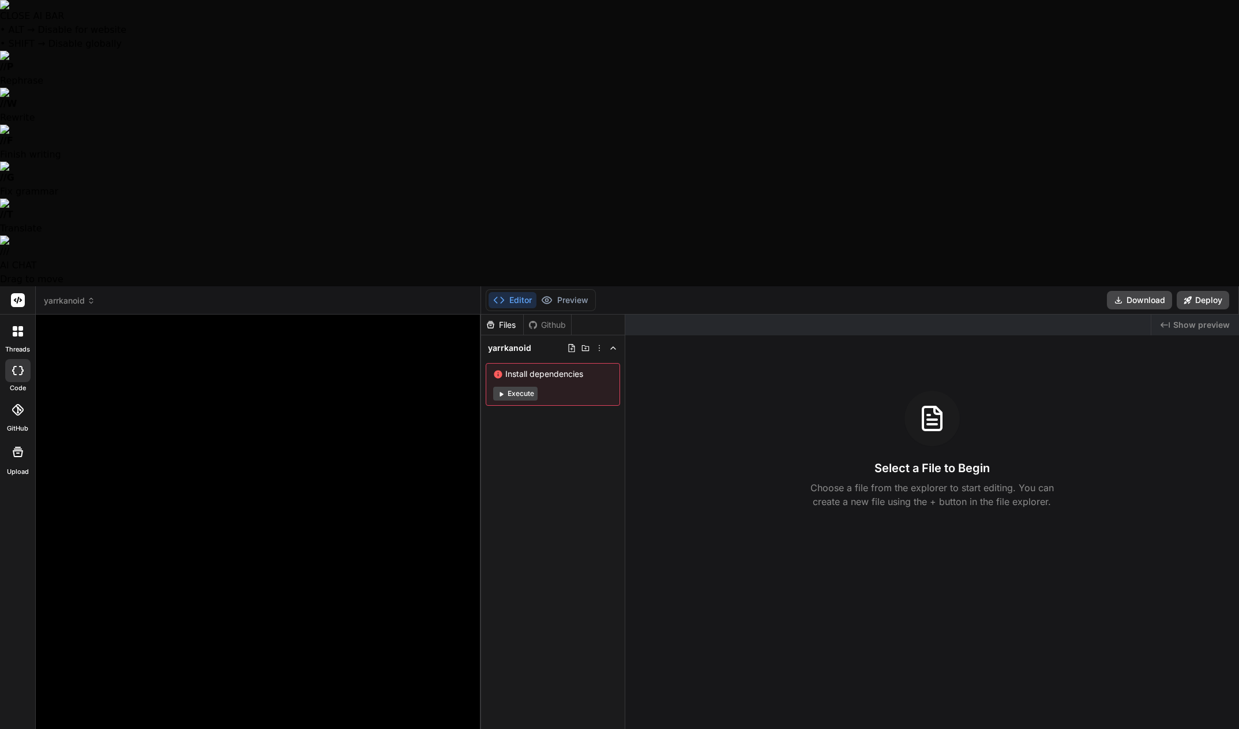
type textarea "Let's make a game. # Yarrkanoid: Digital Odyssey — MVP Concept (Single-Player A…"
type textarea "x"
type textarea "Let's make a game. # Yarrkanoid: Digital Odyssey — MVP Concept (Single-Player A…"
type textarea "x"
type textarea "Let's make a game. # Yarrkanoid: Digital Odyssey — MVP Concept (Single-Player A…"
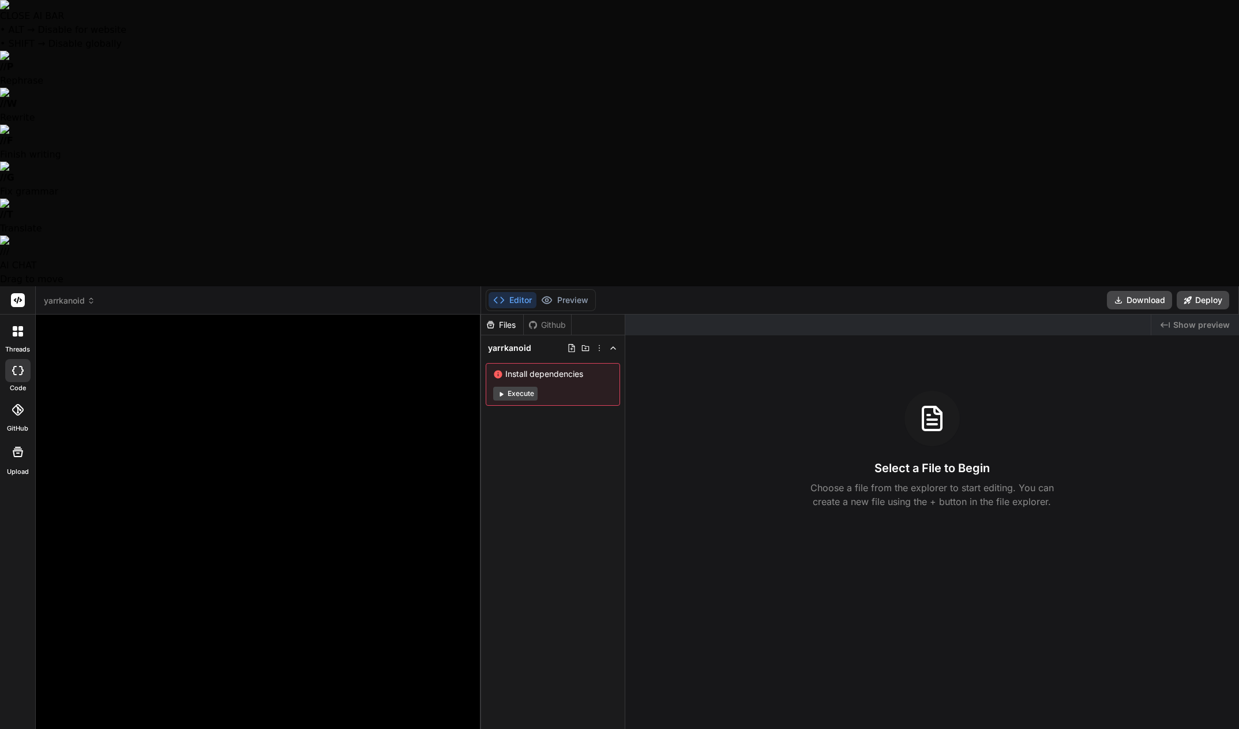
type textarea "x"
type textarea "Let's make a game. # Yarrkanoid: Digital Odyssey — MVP Concept (Single-Player A…"
type textarea "x"
type textarea "Let's make a game. # Yarrkanoid: Digital Odyssey — MVP Concept (Single-Player A…"
type textarea "x"
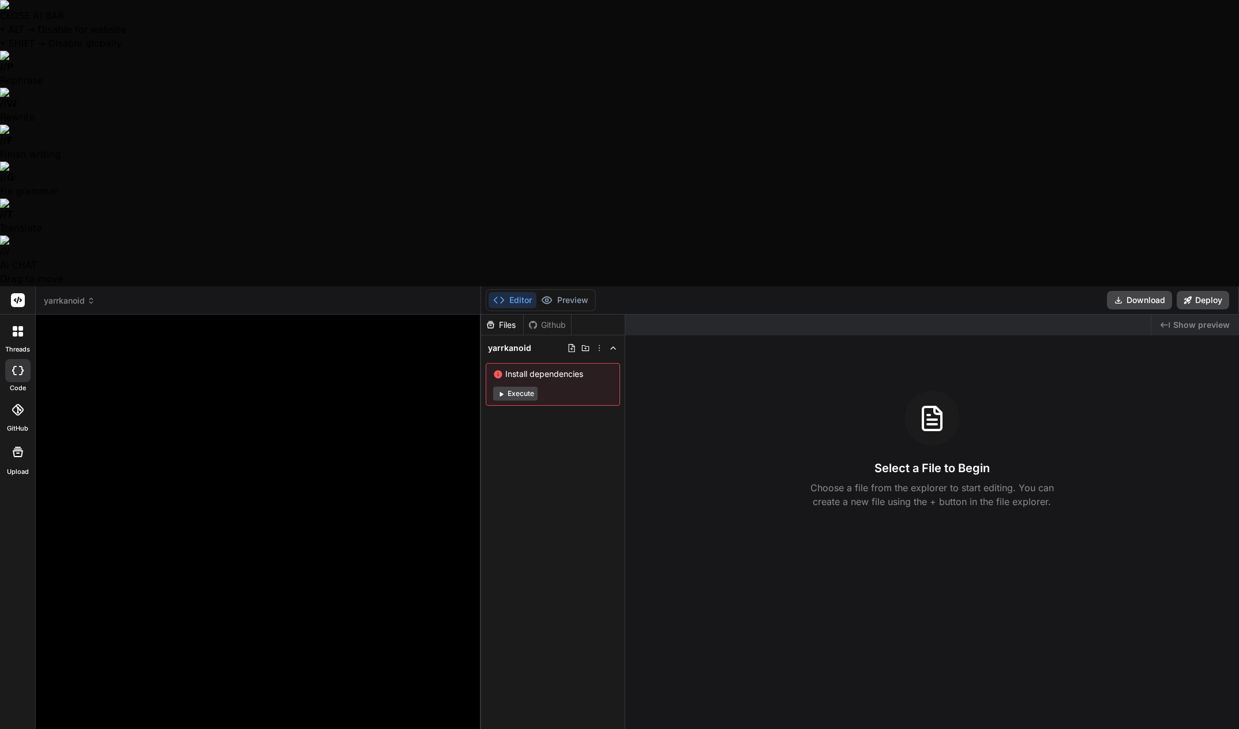
type textarea "Let's make a game. # Yarrkanoid: Digital Odyssey — MVP Concept (Single-Player A…"
type textarea "x"
type textarea "Let's make a game. # Yarrkanoid: Digital Odyssey — MVP Concept (Single-Player A…"
type textarea "x"
type textarea "Let's make a game. # Yarrkanoid: Digital Odyssey — MVP Concept (Single-Player A…"
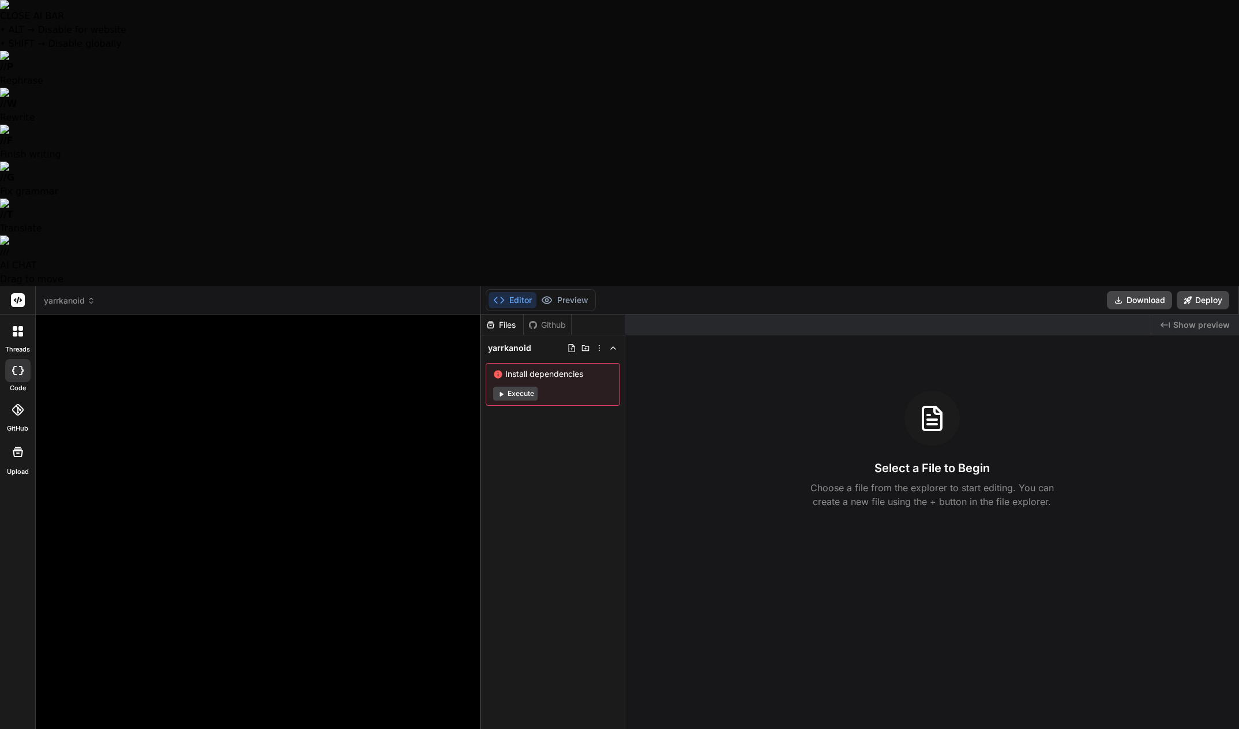
type textarea "x"
type textarea "Let's make a game. # Yarrkanoid: Digital Odyssey — MVP Concept (Single-Player A…"
type textarea "x"
type textarea "Let's make a game. # Yarrkanoid: Digital Odyssey — MVP Concept (Single-Player A…"
type textarea "x"
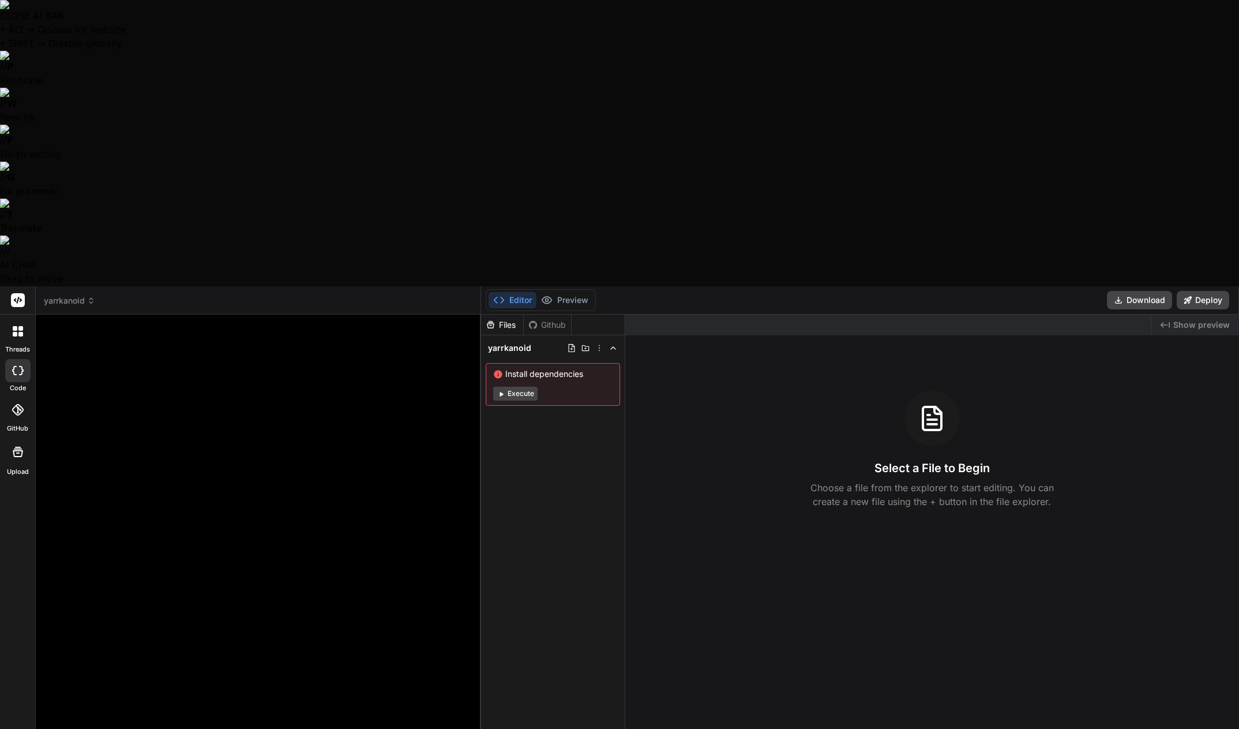
type textarea "Let's make a game. # Yarrkanoid: Digital Odyssey — MVP Concept (Single-Player A…"
type textarea "x"
type textarea "Let's make a game. # Yarrkanoid: Digital Odyssey — MVP Concept (Single-Player A…"
type textarea "x"
type textarea "Let's make a game. # Yarrkanoid: Digital Odyssey — MVP Concept (Single-Player A…"
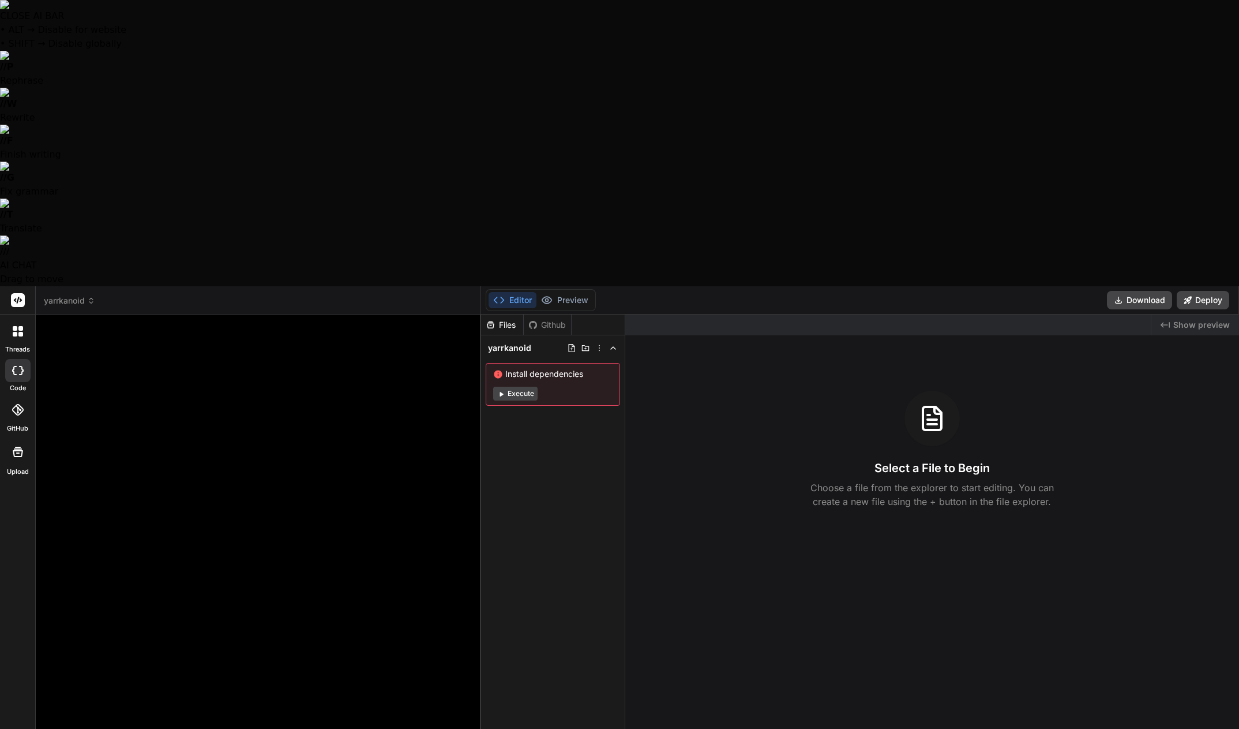
type textarea "x"
type textarea "Let's make a game. # Yarrkanoid: Digital Odyssey — MVP Concept (Single-Player A…"
type textarea "x"
type textarea "Let's make a game. # Yarrkanoid: Digital Odyssey — MVP Concept (Single-Player A…"
type textarea "x"
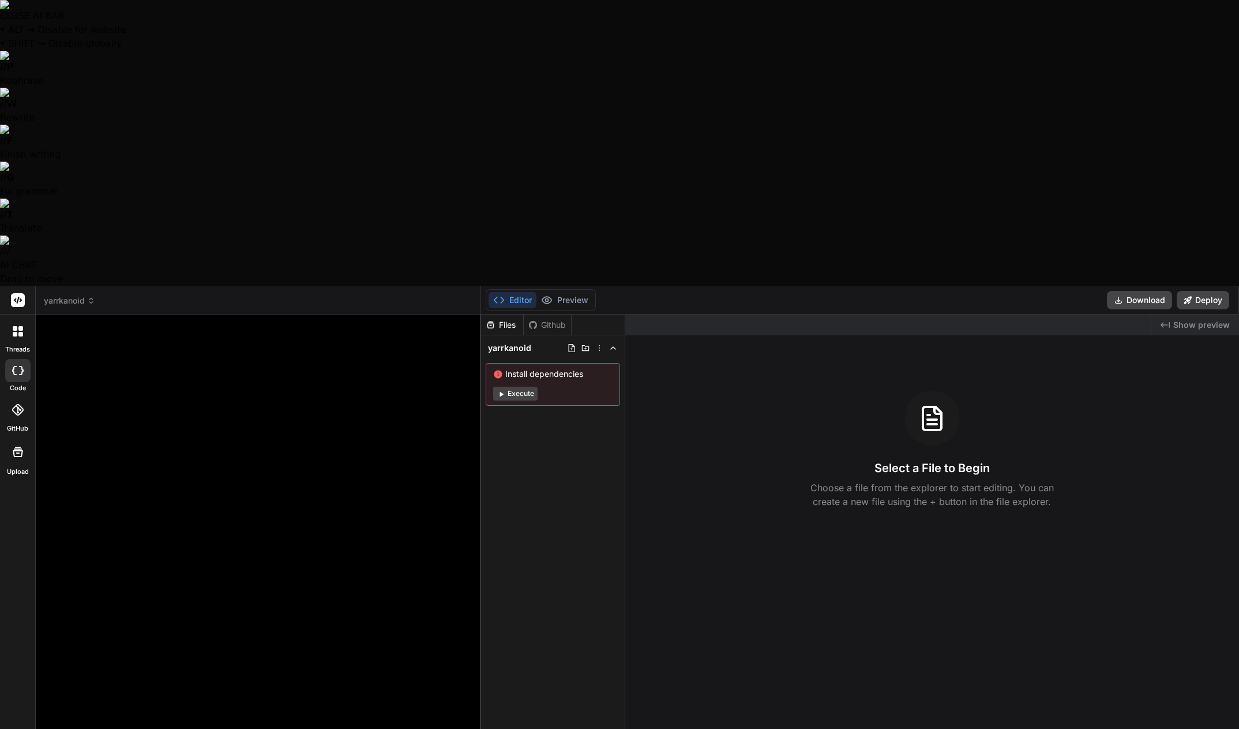
type textarea "Let's make a game. # Yarrkanoid: Digital Odyssey — MVP Concept (Single-Player A…"
type textarea "x"
type textarea "Let's make a game. # Yarrkanoid: Digital Odyssey — MVP Concept (Single-Player A…"
type textarea "x"
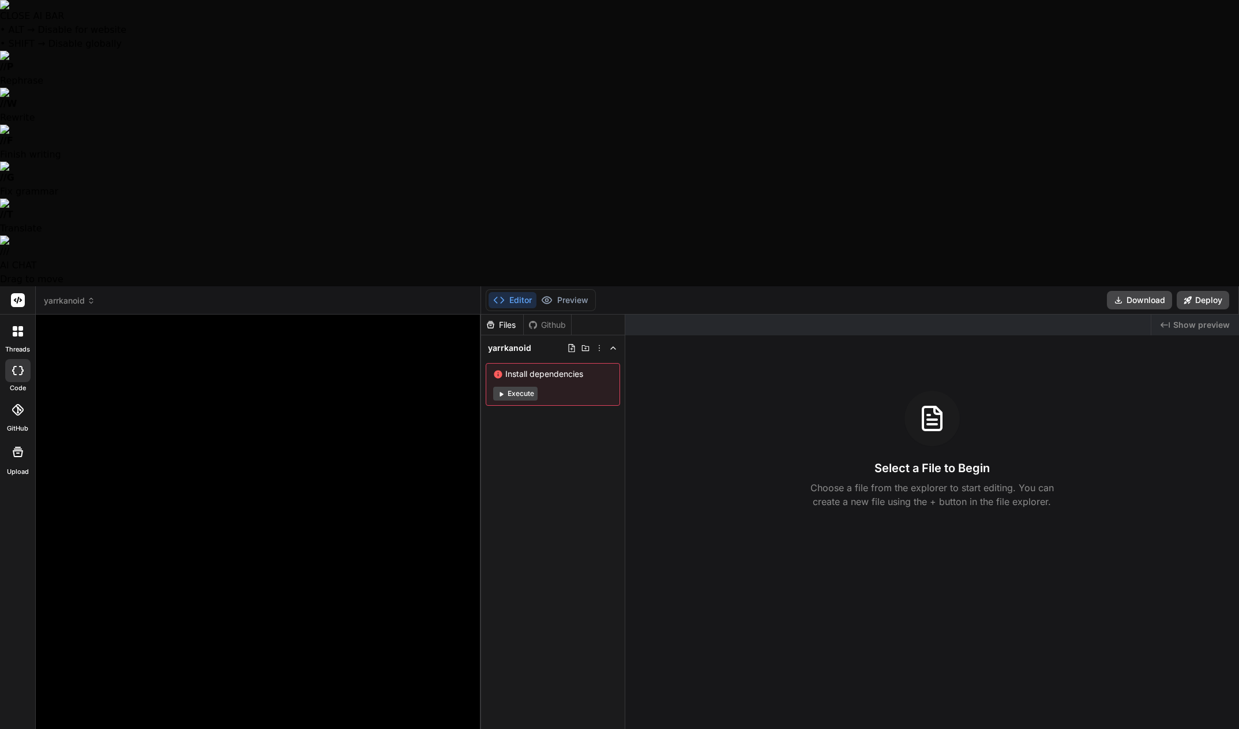
type textarea "Let's make a game. # Yarrkanoid: Digital Odyssey — MVP Concept (Single-layer Ar…"
type textarea "x"
type textarea "Let's make a game. # Yarrkanoid: Digital Odyssey — MVP Concept (Single-player A…"
type textarea "x"
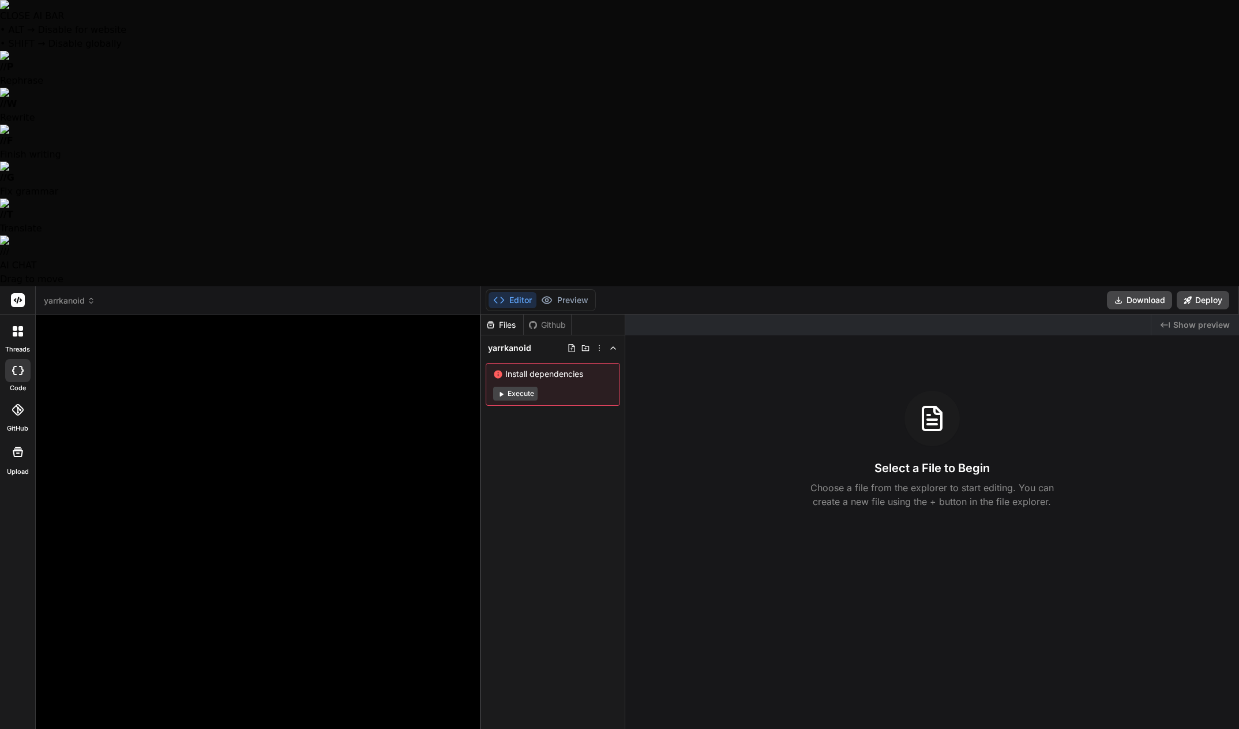
scroll to position [3188, 0]
type textarea "Let's make a game. # Yarrkanoid: Digital Odyssey — MVP Concept (Single-player A…"
type textarea "x"
